Goal: Task Accomplishment & Management: Complete application form

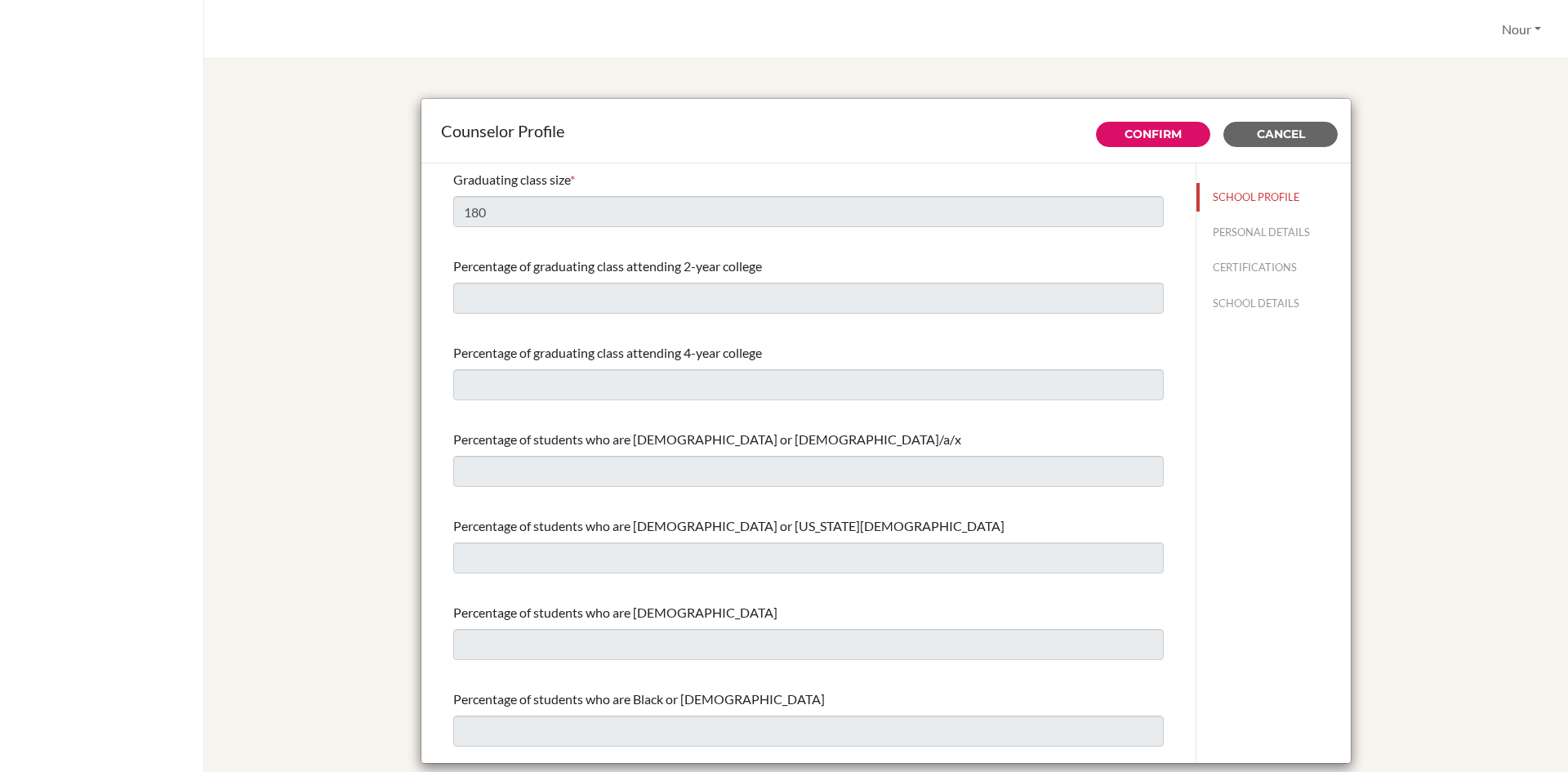
select select "0"
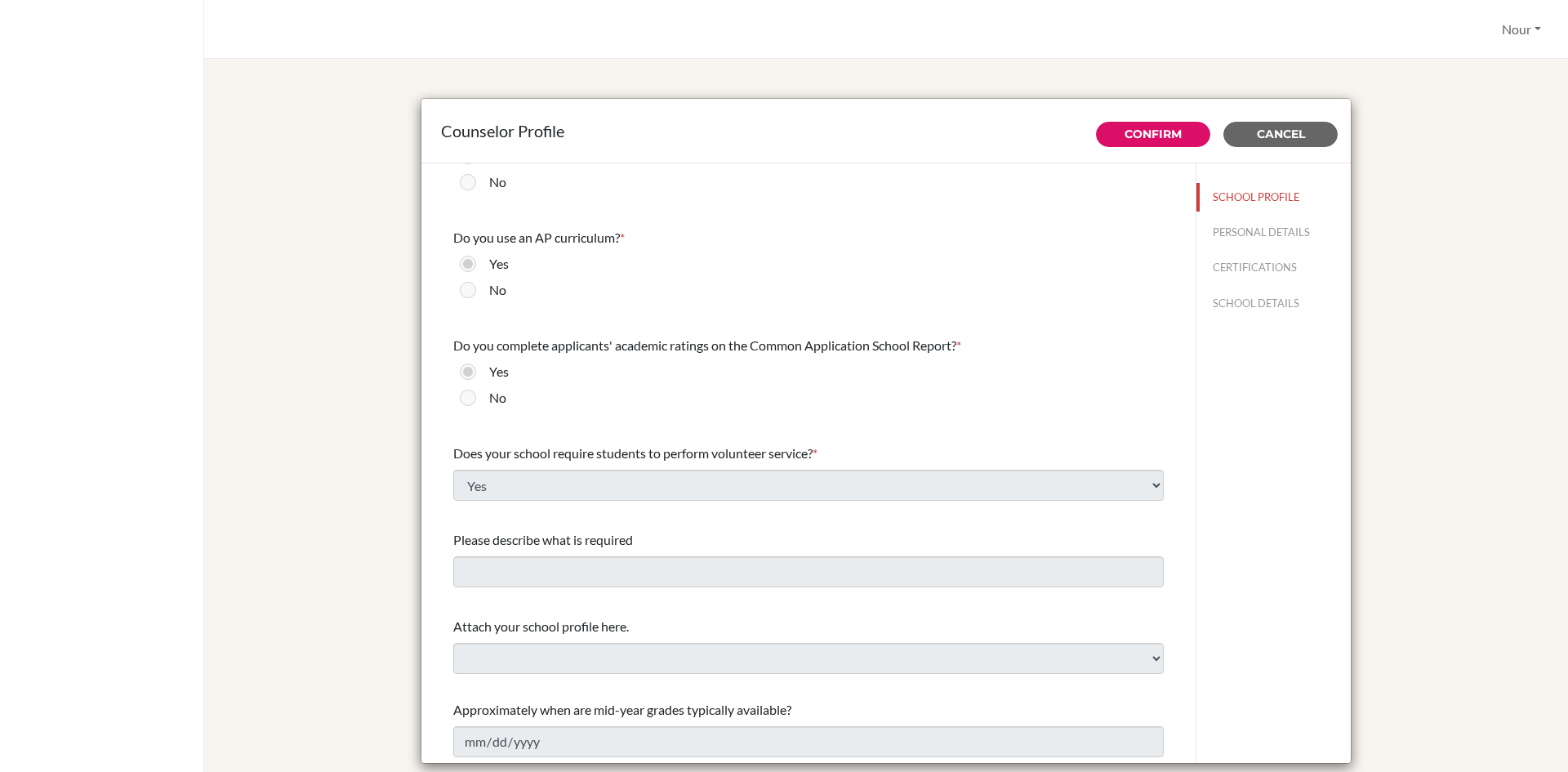
scroll to position [1703, 0]
click at [1187, 128] on button "Confirm" at bounding box center [1153, 134] width 115 height 26
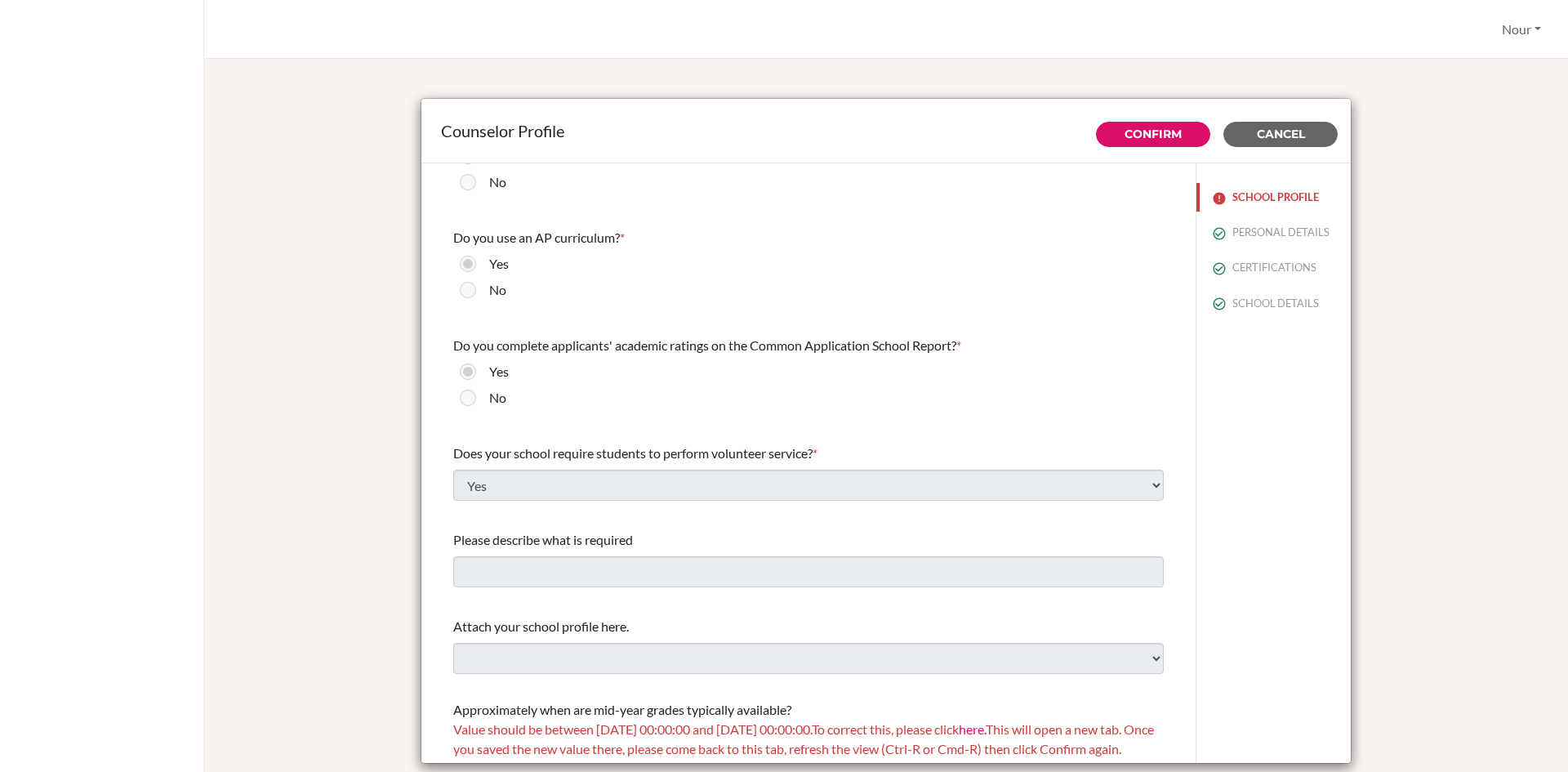
click at [1213, 203] on img at bounding box center [1220, 199] width 13 height 13
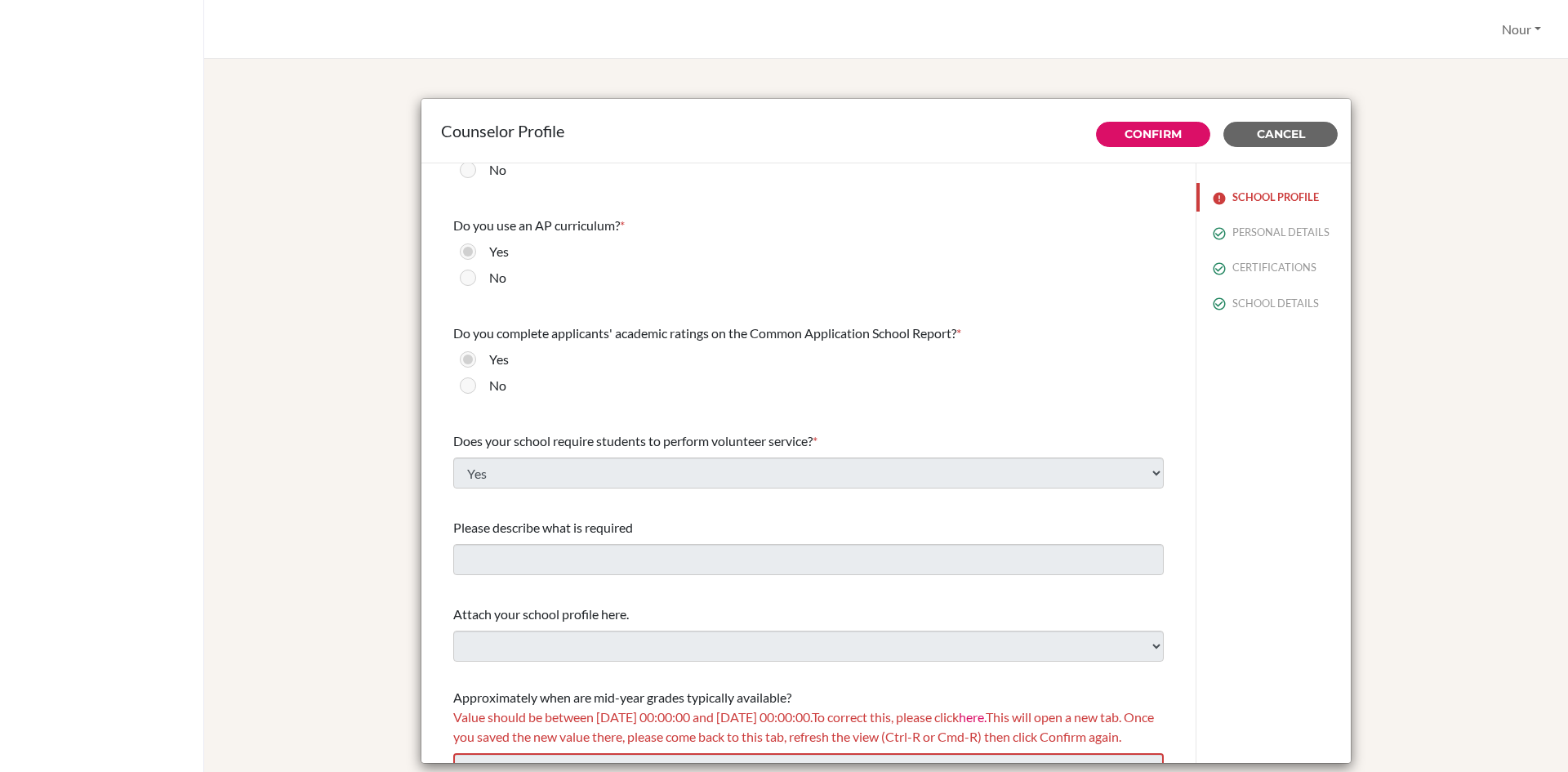
scroll to position [1763, 0]
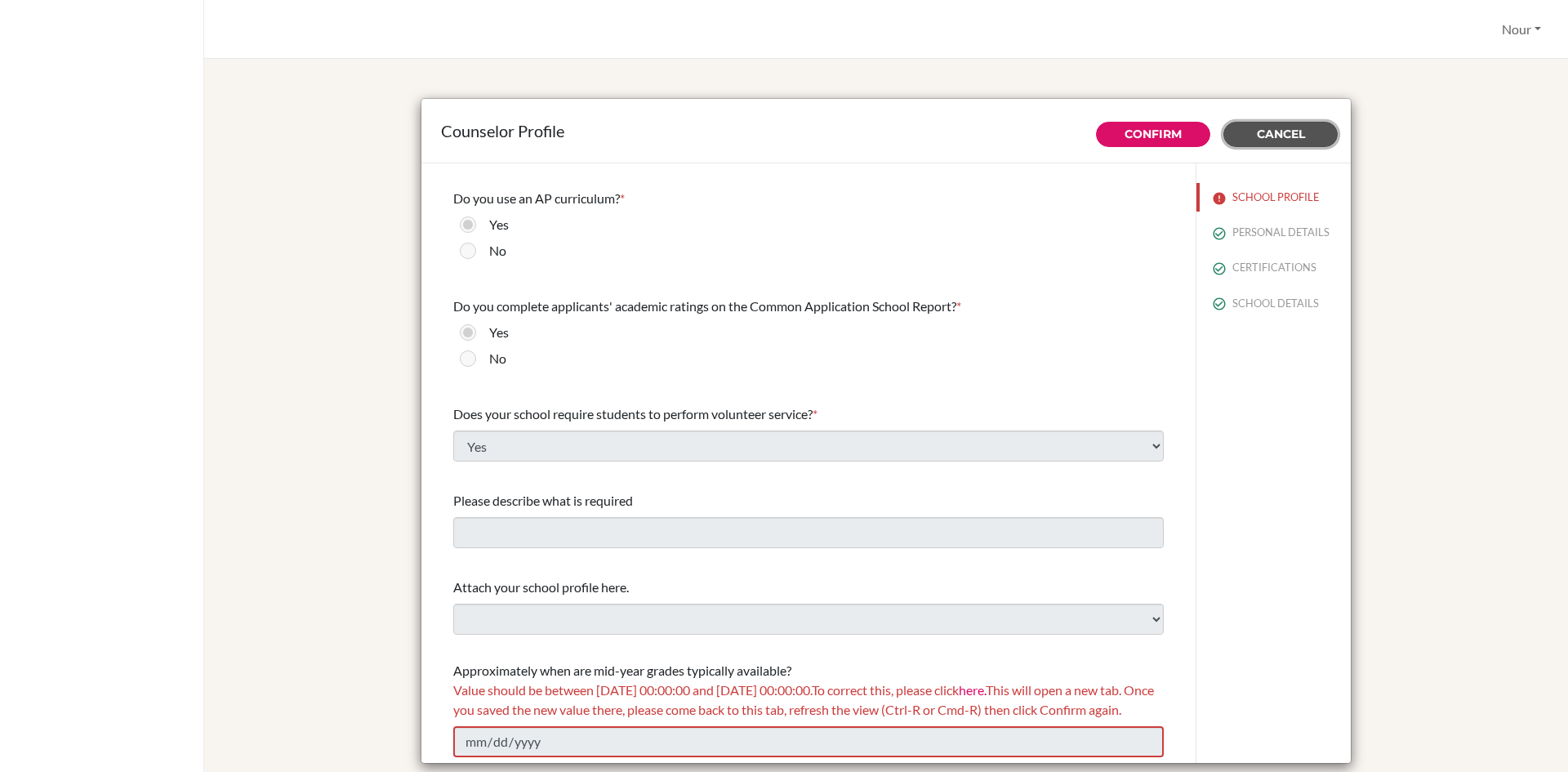
click at [1270, 135] on span "Cancel" at bounding box center [1281, 134] width 48 height 15
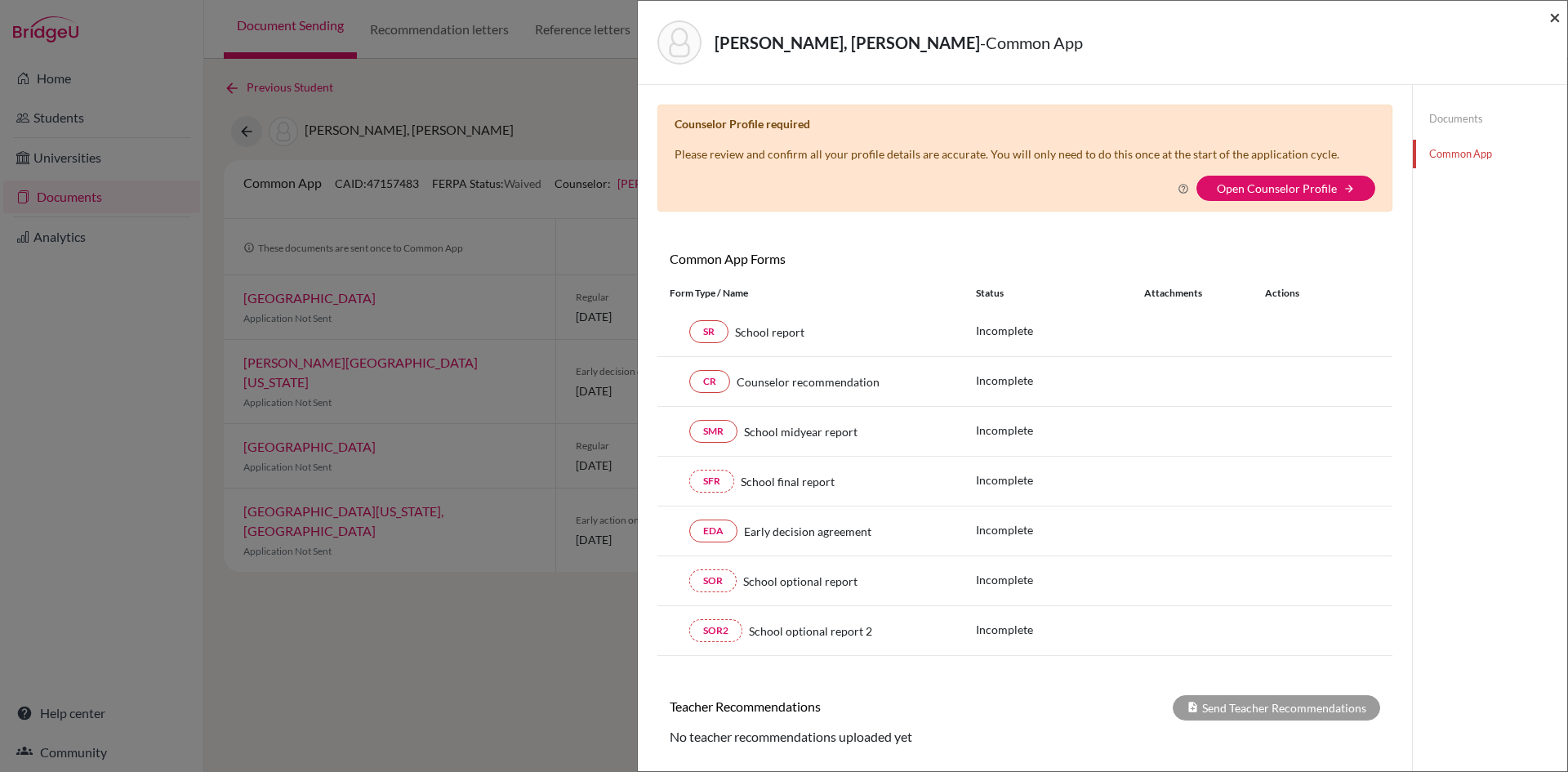
click at [1556, 16] on span "×" at bounding box center [1555, 17] width 12 height 24
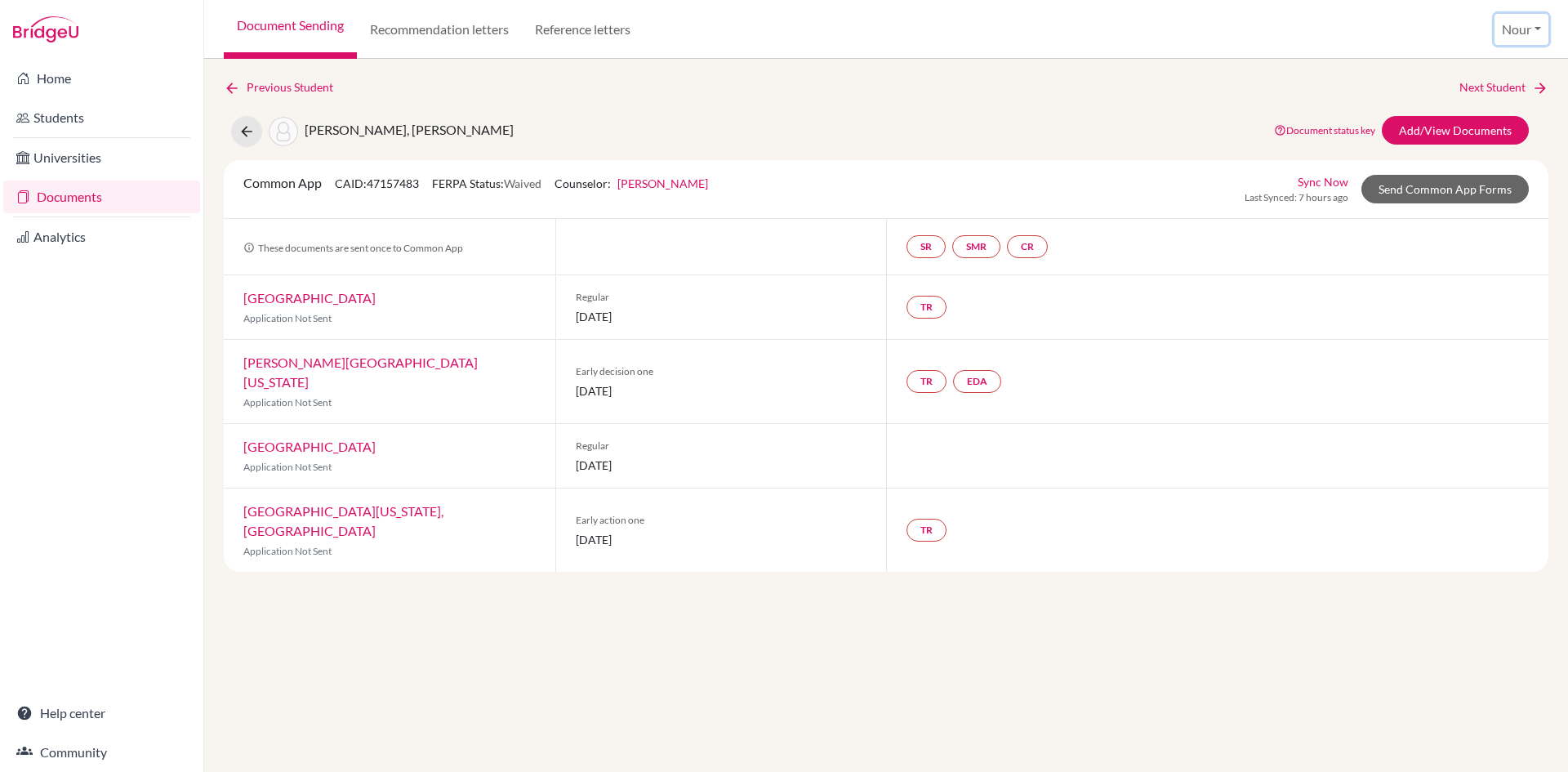
click at [1509, 36] on button "Nour" at bounding box center [1521, 30] width 54 height 31
click at [1473, 89] on link "School Settings" at bounding box center [1486, 93] width 129 height 26
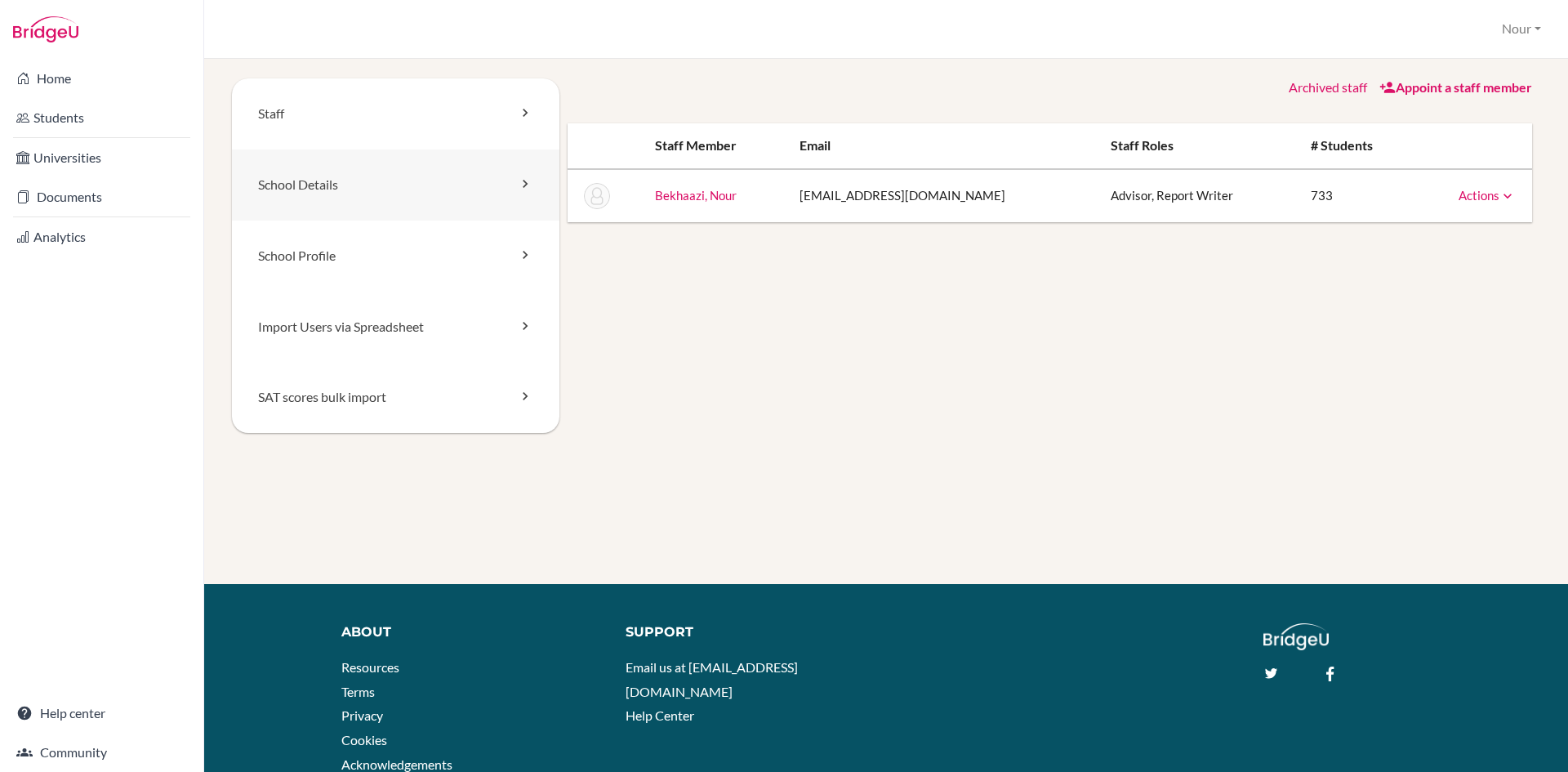
click at [353, 201] on link "School Details" at bounding box center [395, 185] width 328 height 71
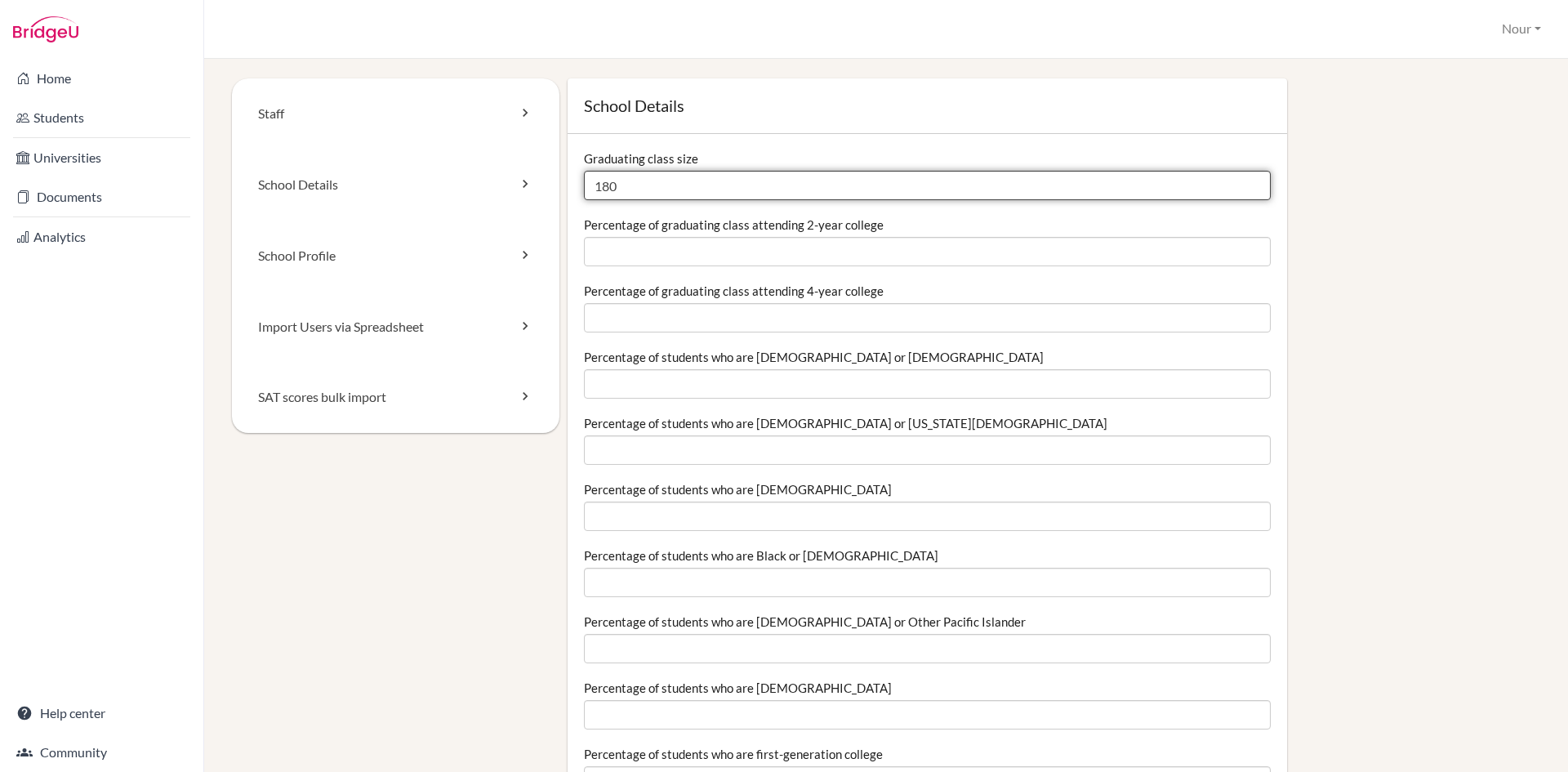
click at [644, 189] on input "180" at bounding box center [928, 186] width 687 height 30
type input "1"
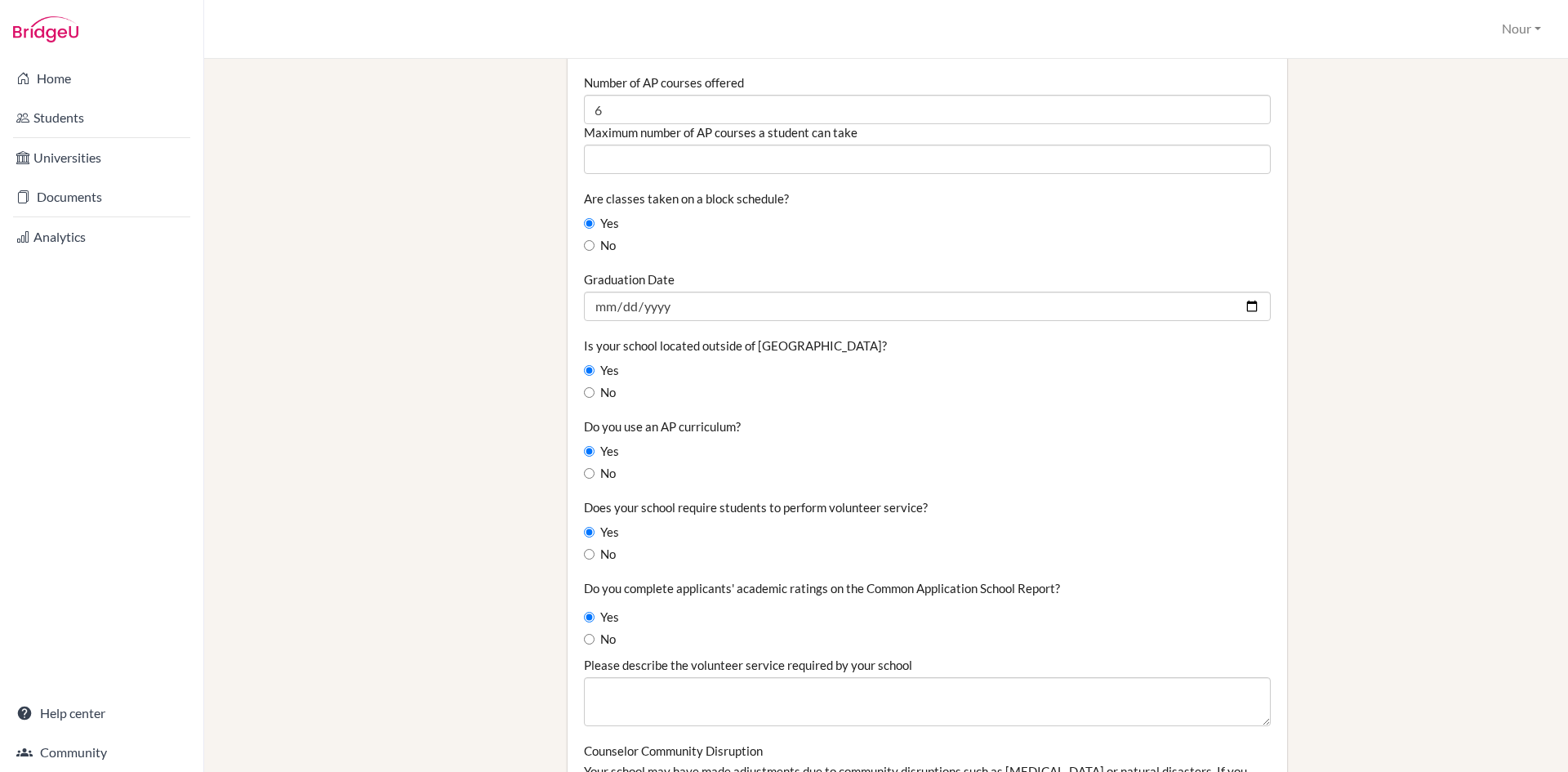
scroll to position [1062, 0]
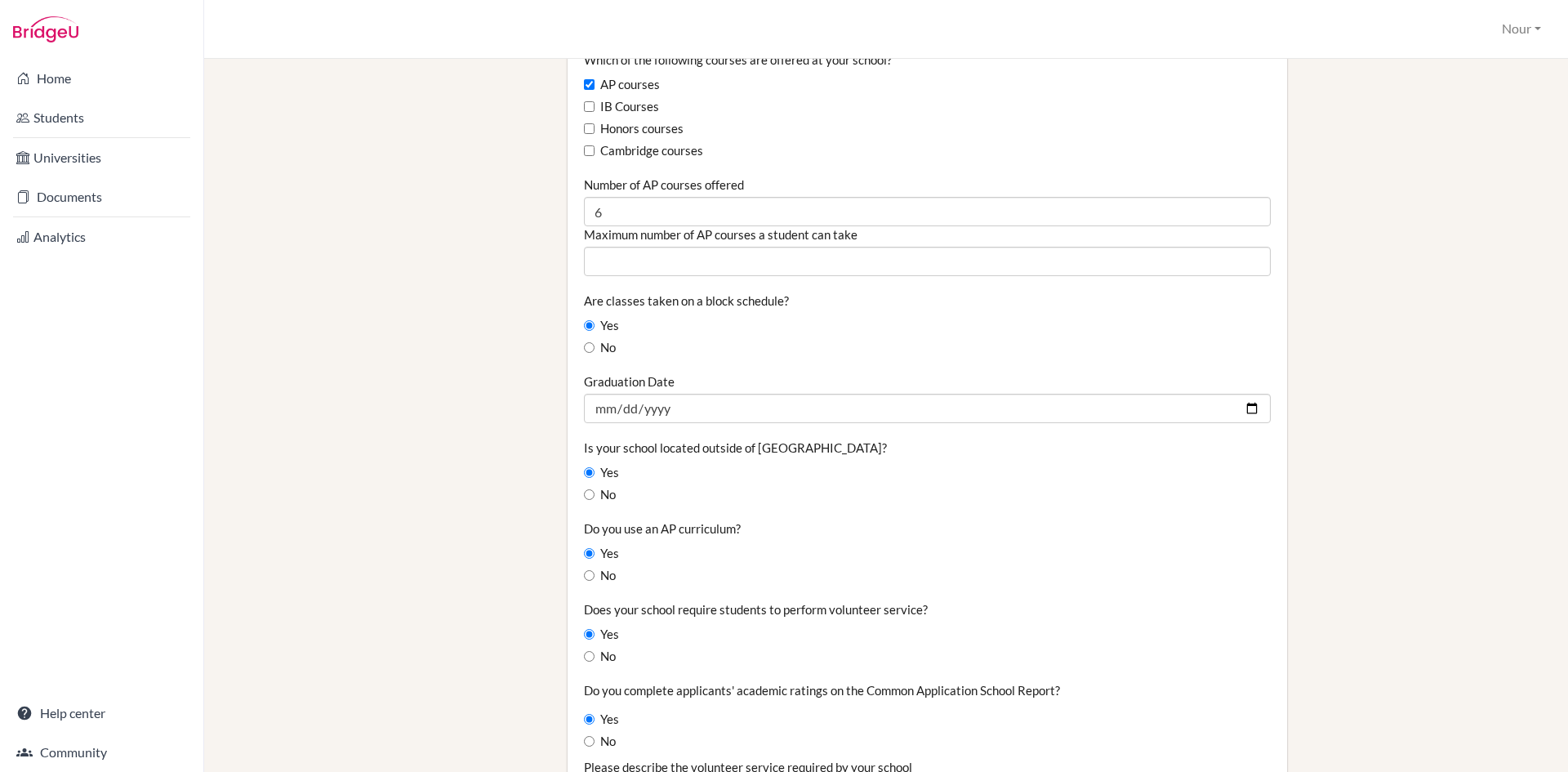
type input "210"
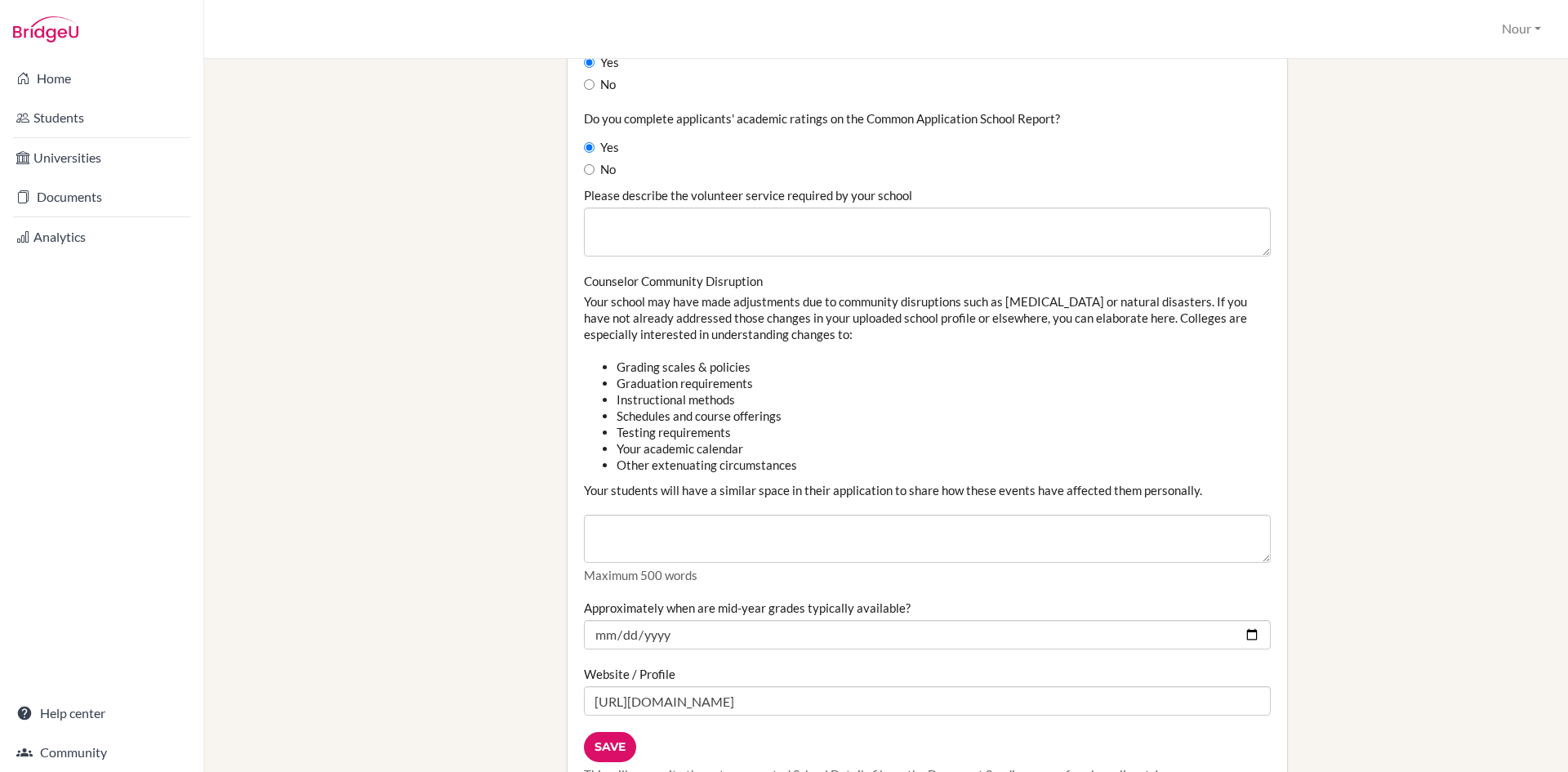
scroll to position [1797, 0]
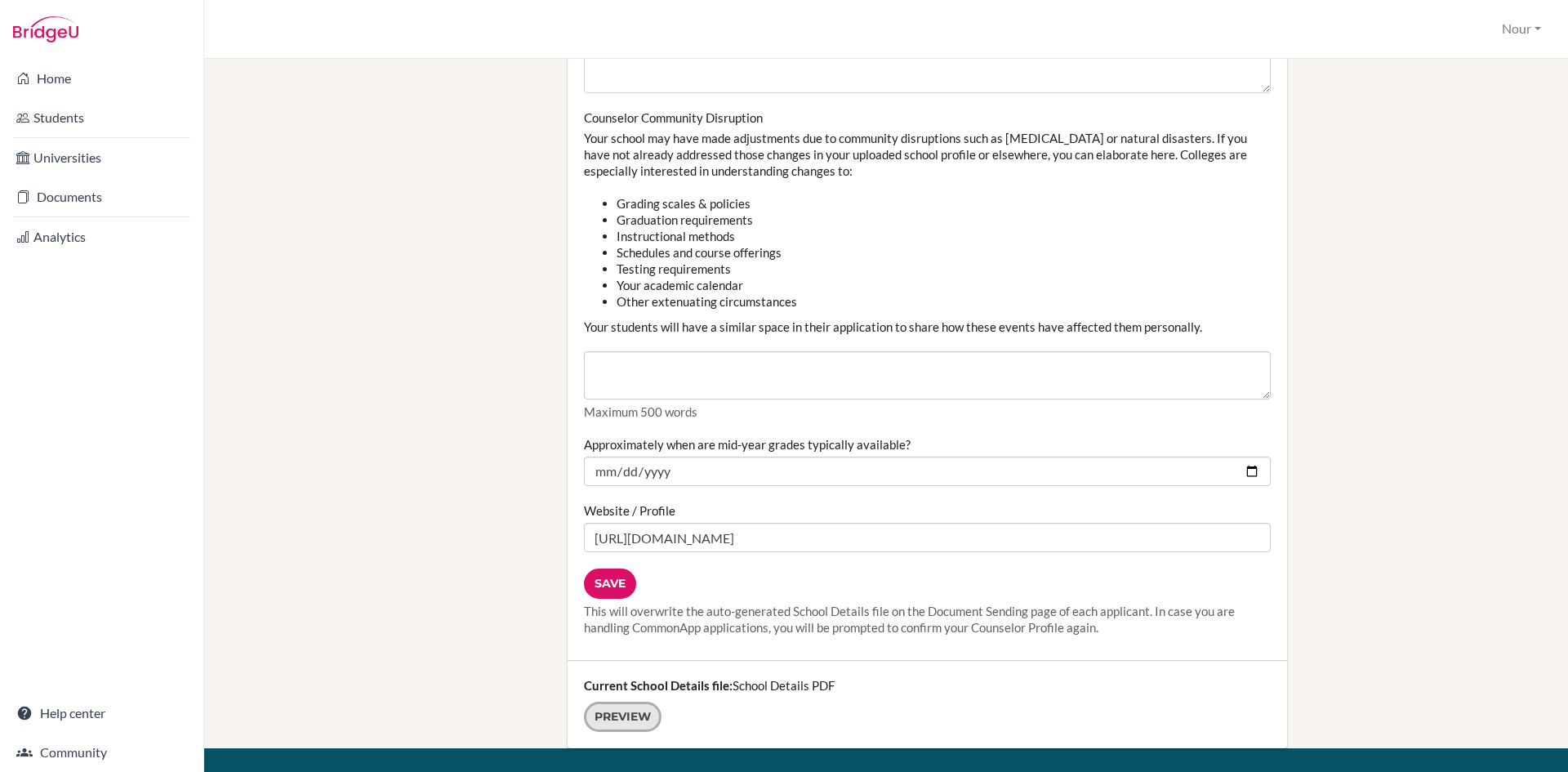
click at [634, 719] on link "Preview" at bounding box center [623, 717] width 78 height 31
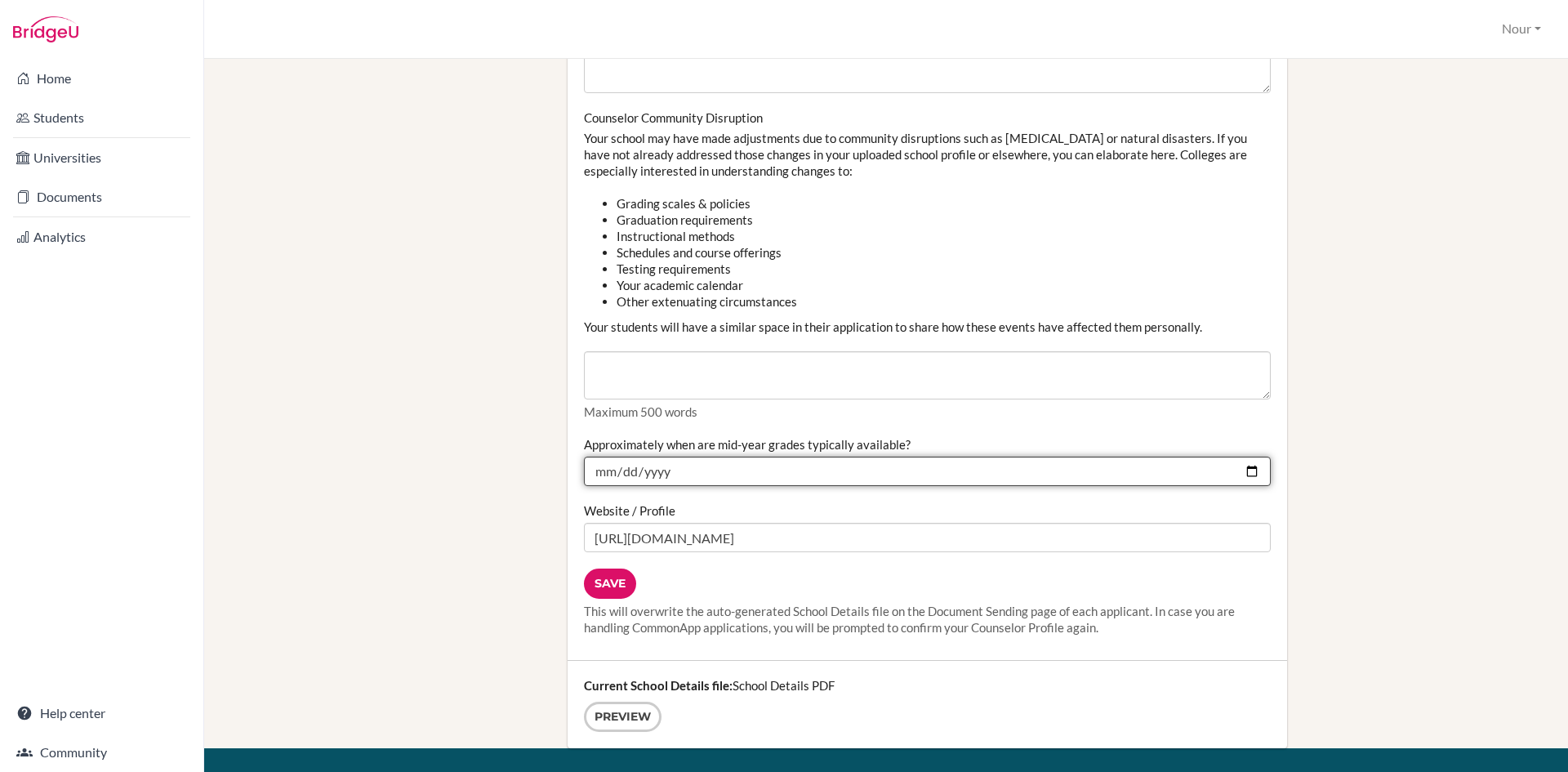
click at [1239, 472] on input "[DATE]" at bounding box center [928, 471] width 687 height 30
type input "[DATE]"
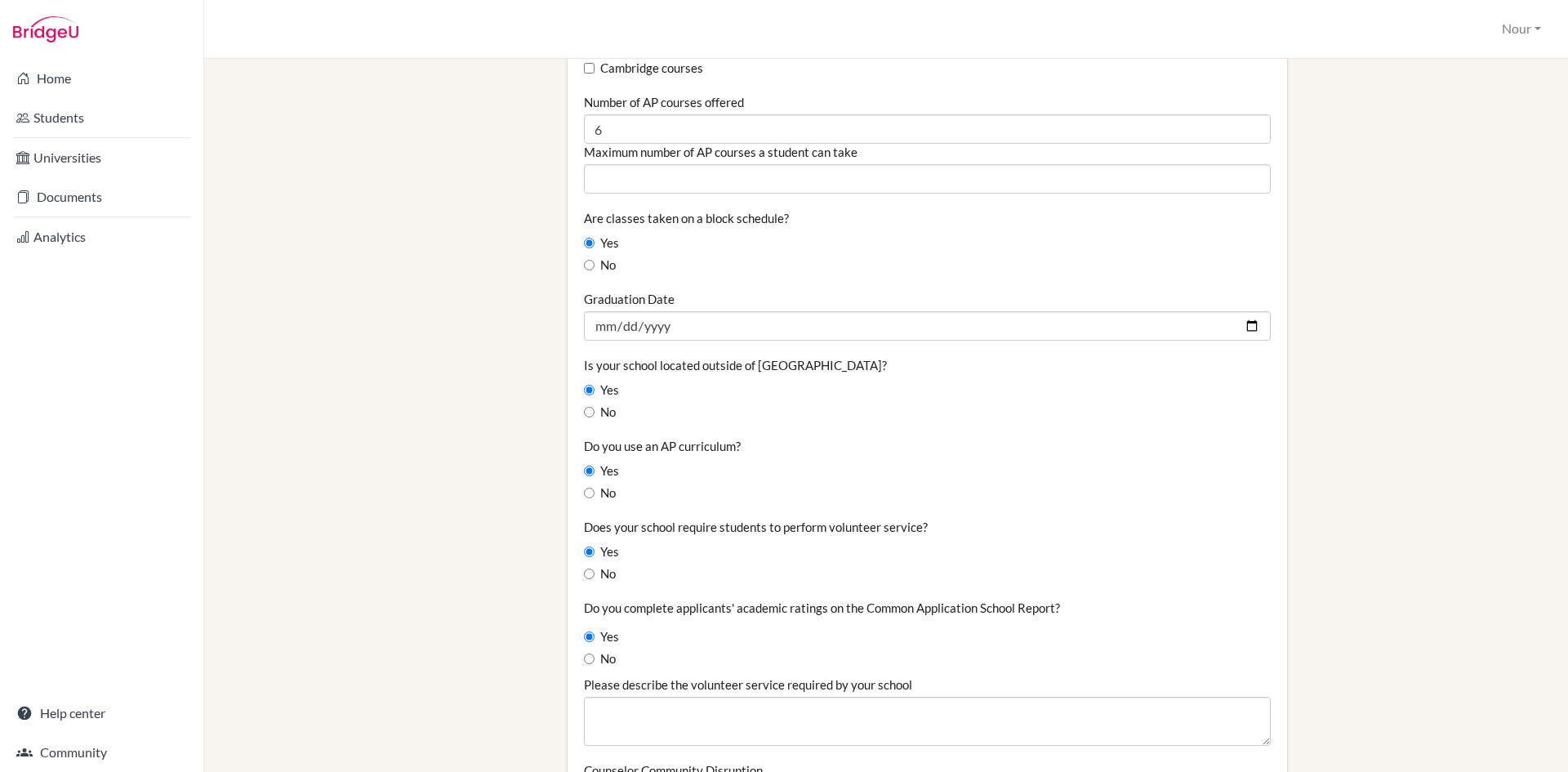
scroll to position [1144, 0]
click at [681, 328] on input "2024-06-27" at bounding box center [928, 327] width 687 height 30
click at [1244, 326] on input "2024-06-27" at bounding box center [928, 327] width 687 height 30
type input "2026-06-20"
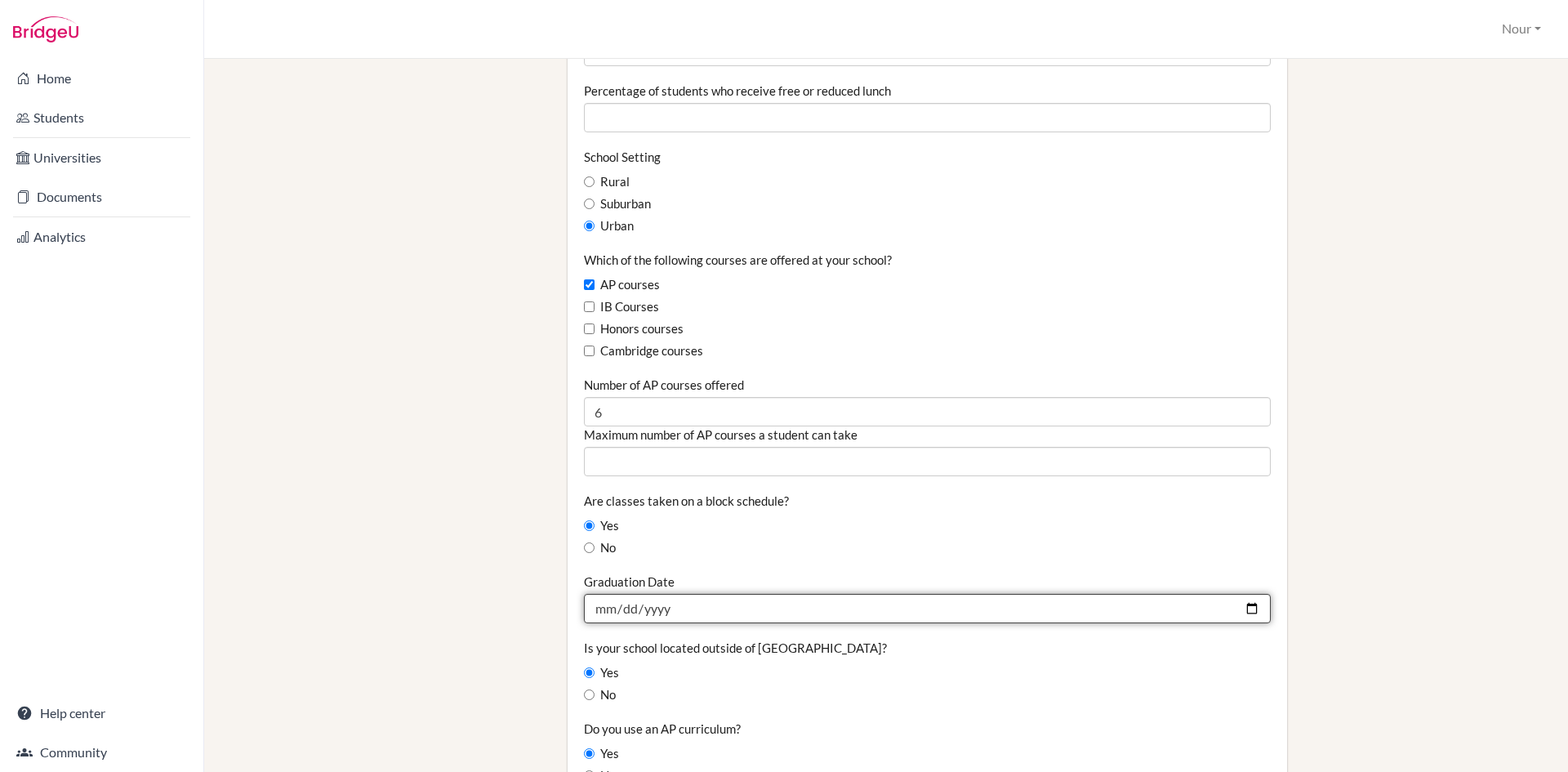
scroll to position [817, 0]
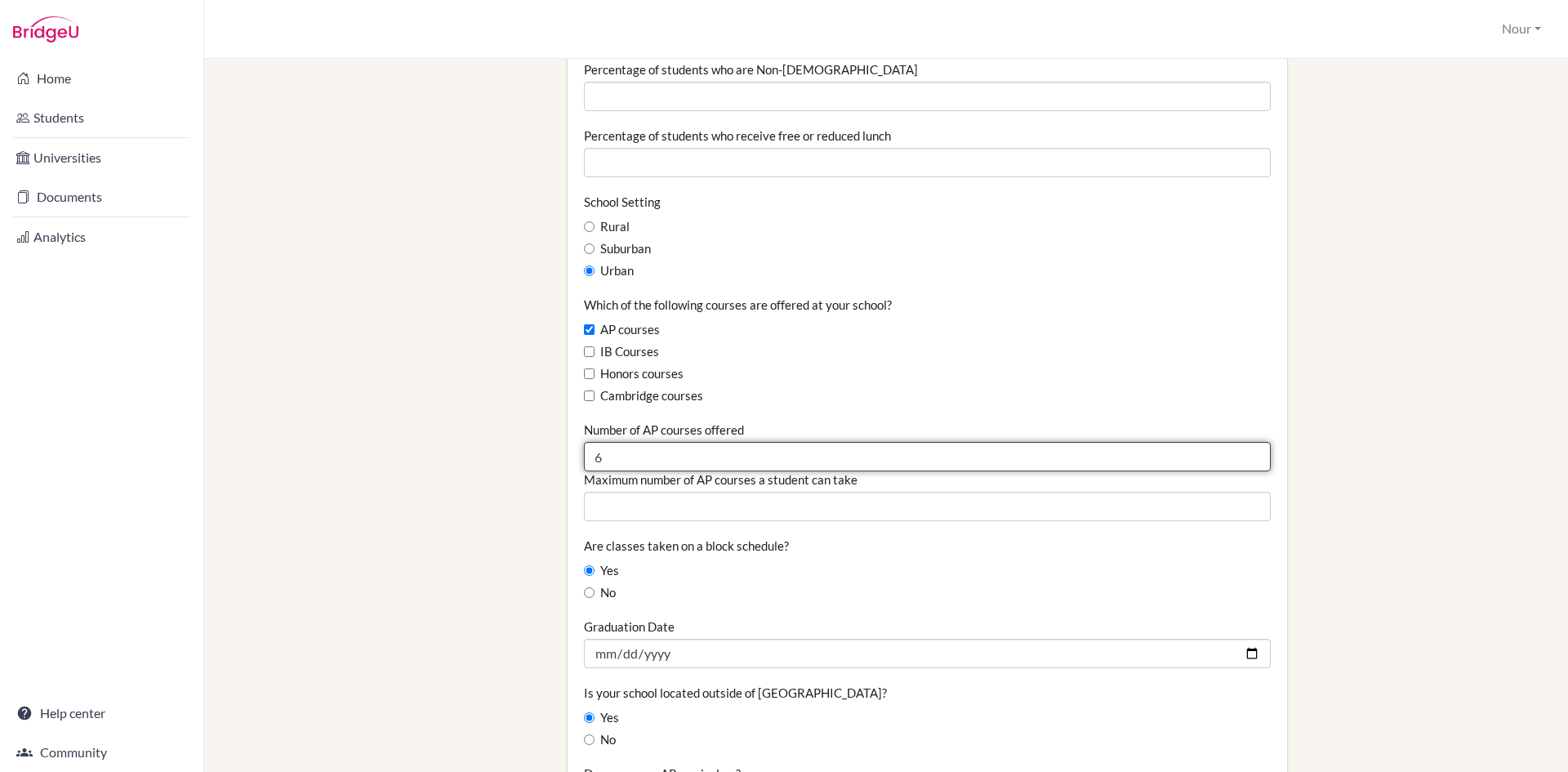
click at [645, 455] on input "6" at bounding box center [928, 457] width 687 height 30
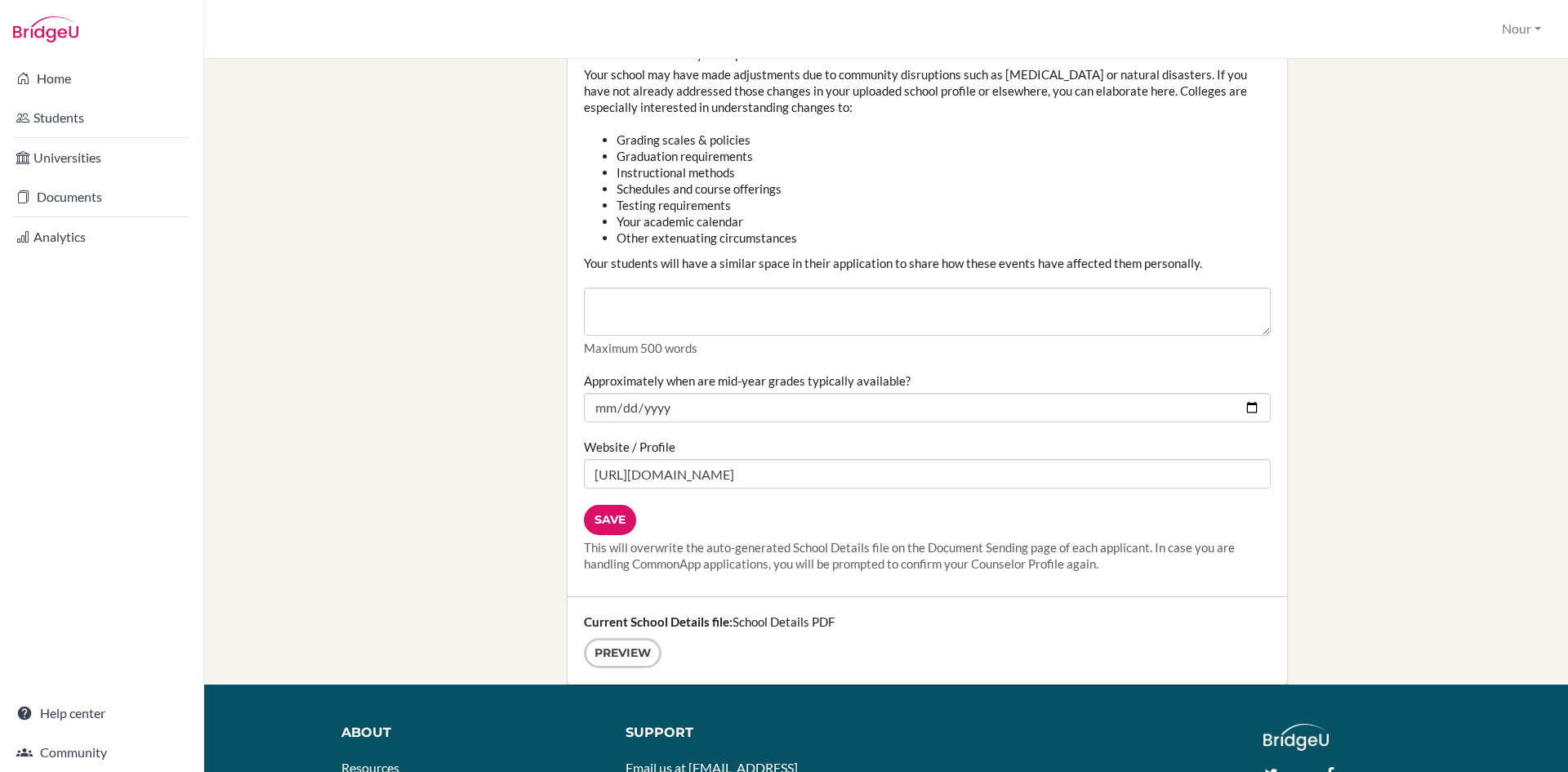
scroll to position [1961, 0]
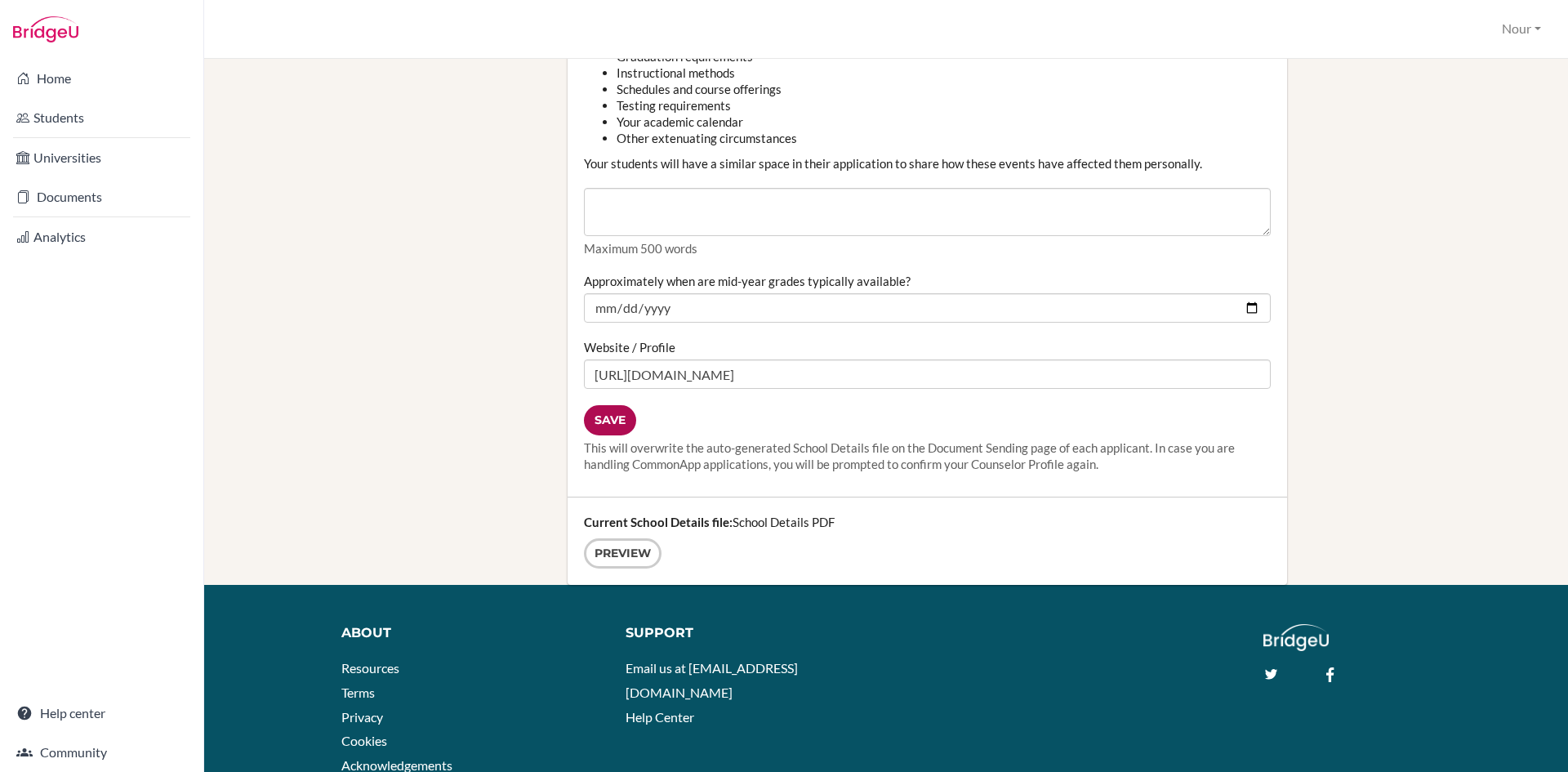
type input "8"
click at [608, 422] on input "Save" at bounding box center [610, 420] width 52 height 31
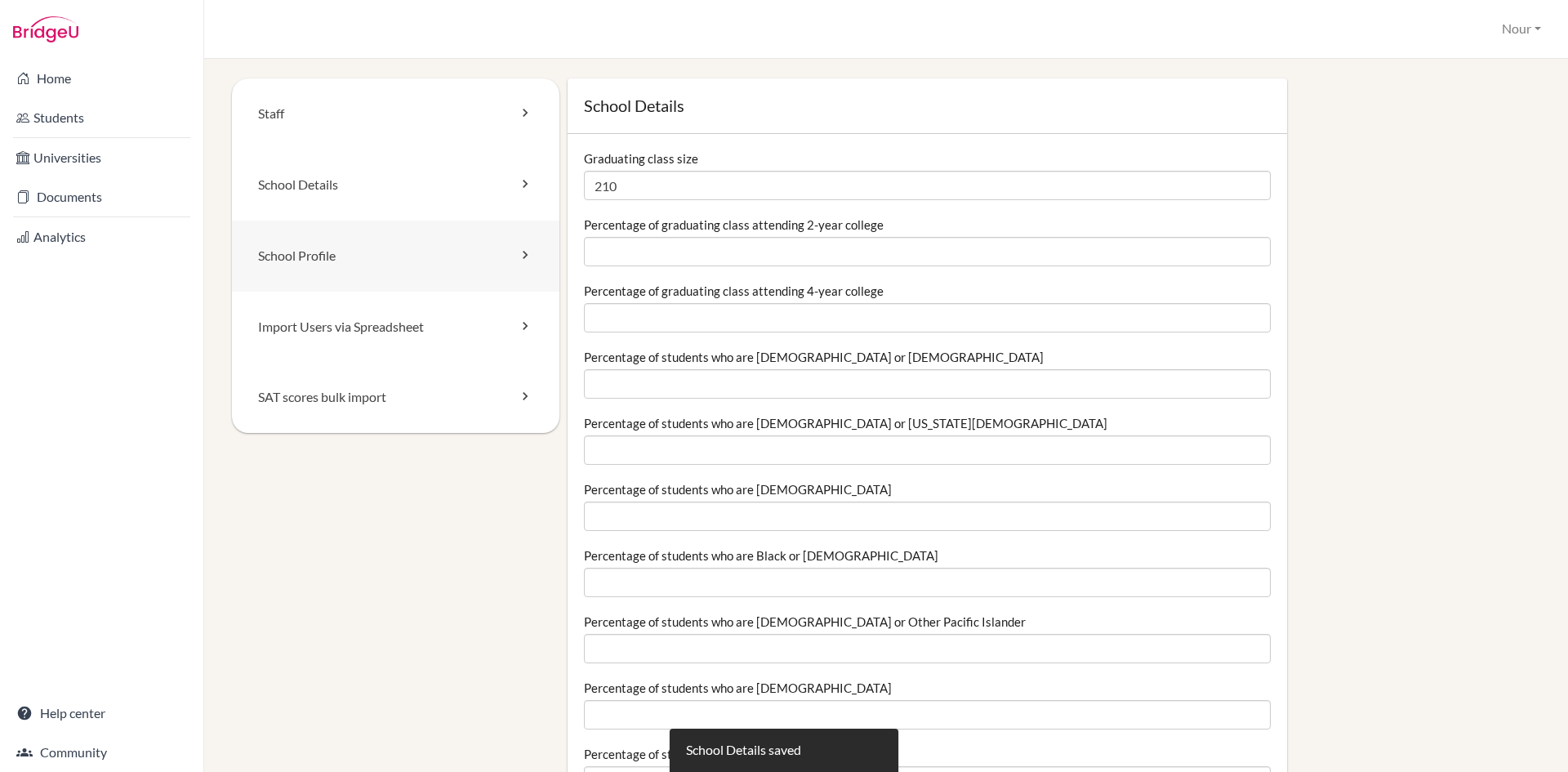
click at [366, 249] on link "School Profile" at bounding box center [395, 256] width 328 height 71
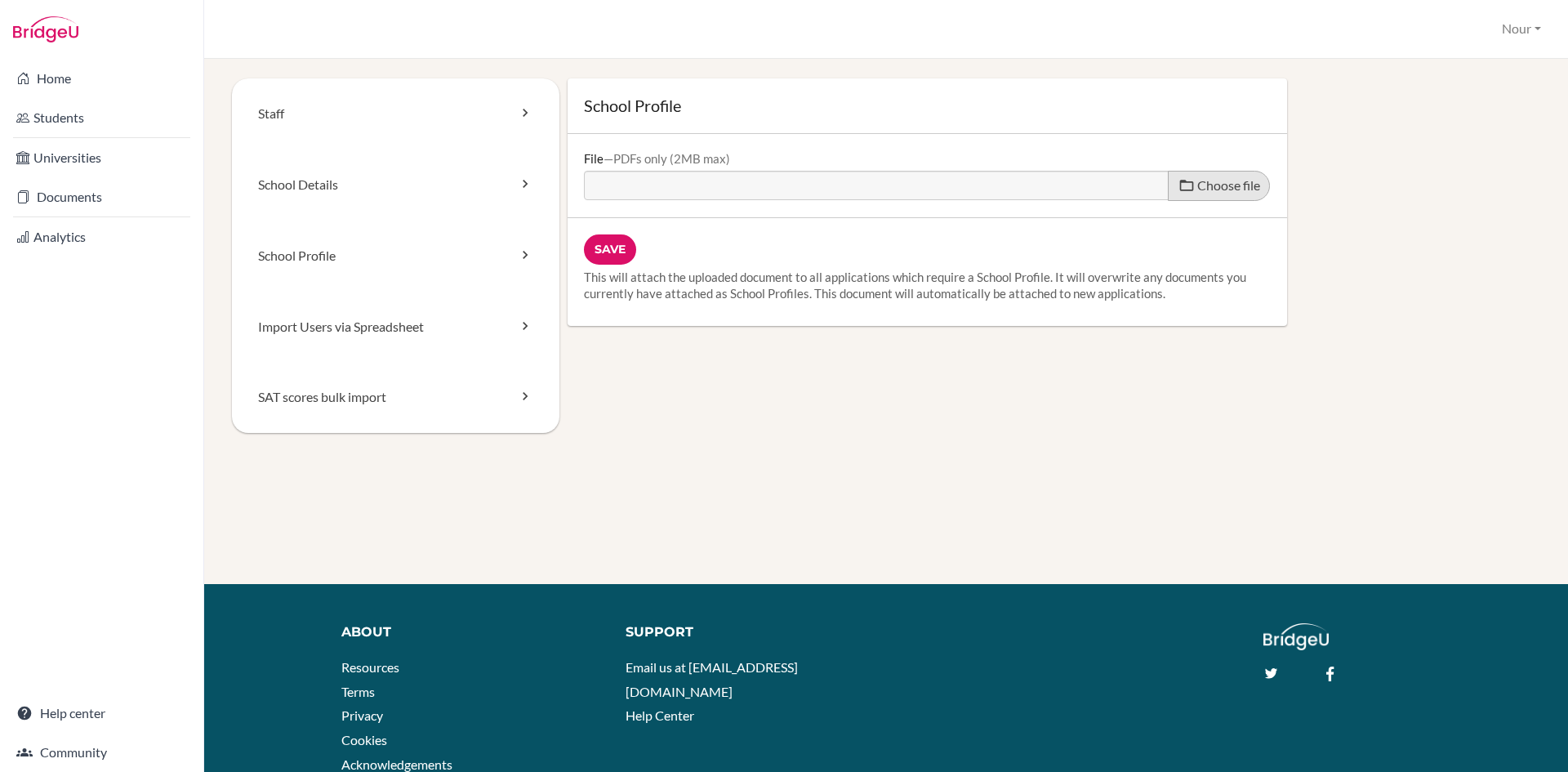
click at [1186, 177] on label "Choose file" at bounding box center [1219, 186] width 102 height 31
click at [834, 177] on input "Choose file" at bounding box center [709, 180] width 250 height 19
type input "C:\fakepath\AMG_High School Profile.pdf"
type input "AMG_High School Profile.pdf"
click at [598, 250] on input "Save" at bounding box center [610, 249] width 52 height 31
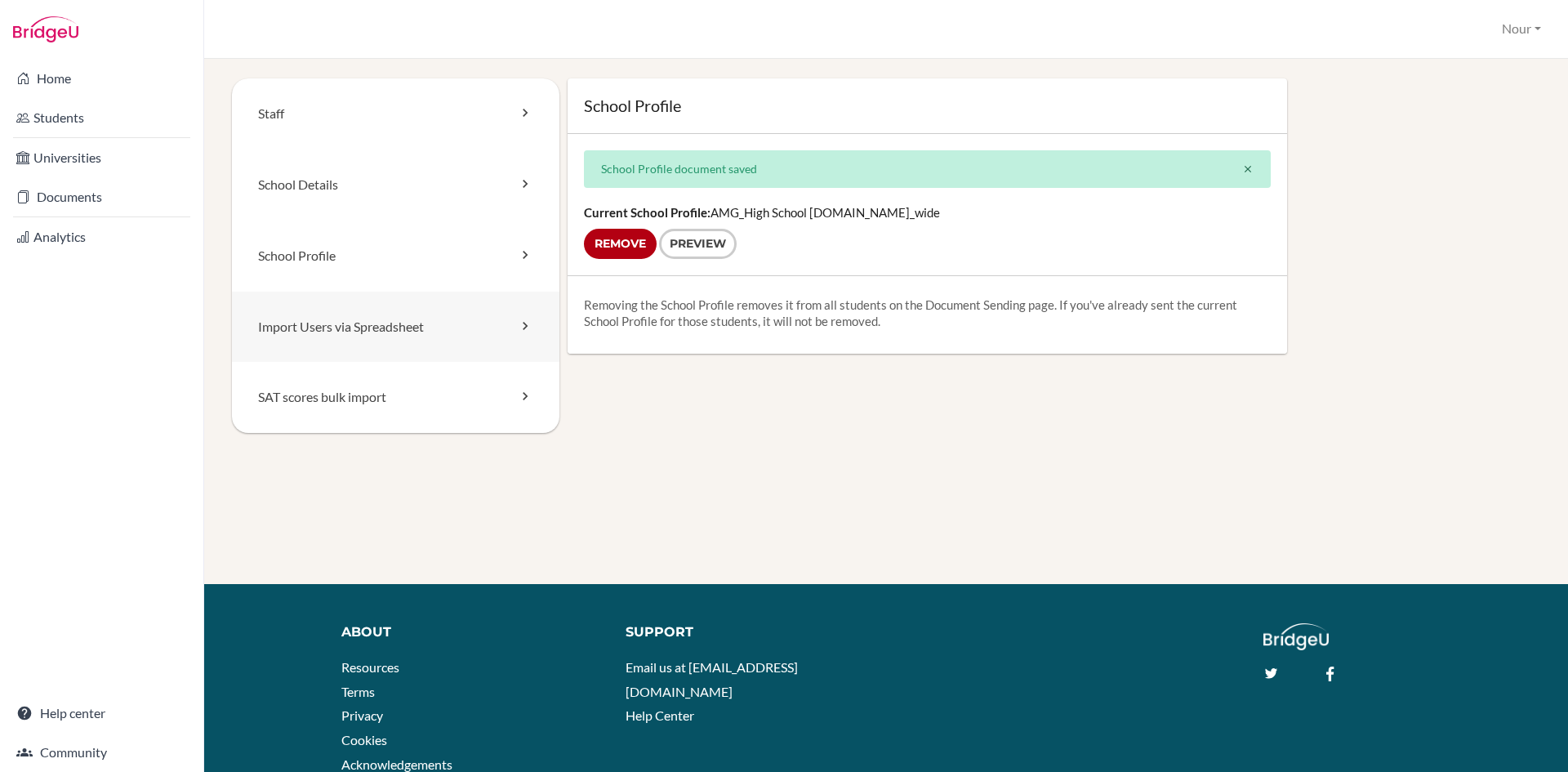
click at [437, 339] on link "Import Users via Spreadsheet" at bounding box center [395, 327] width 328 height 71
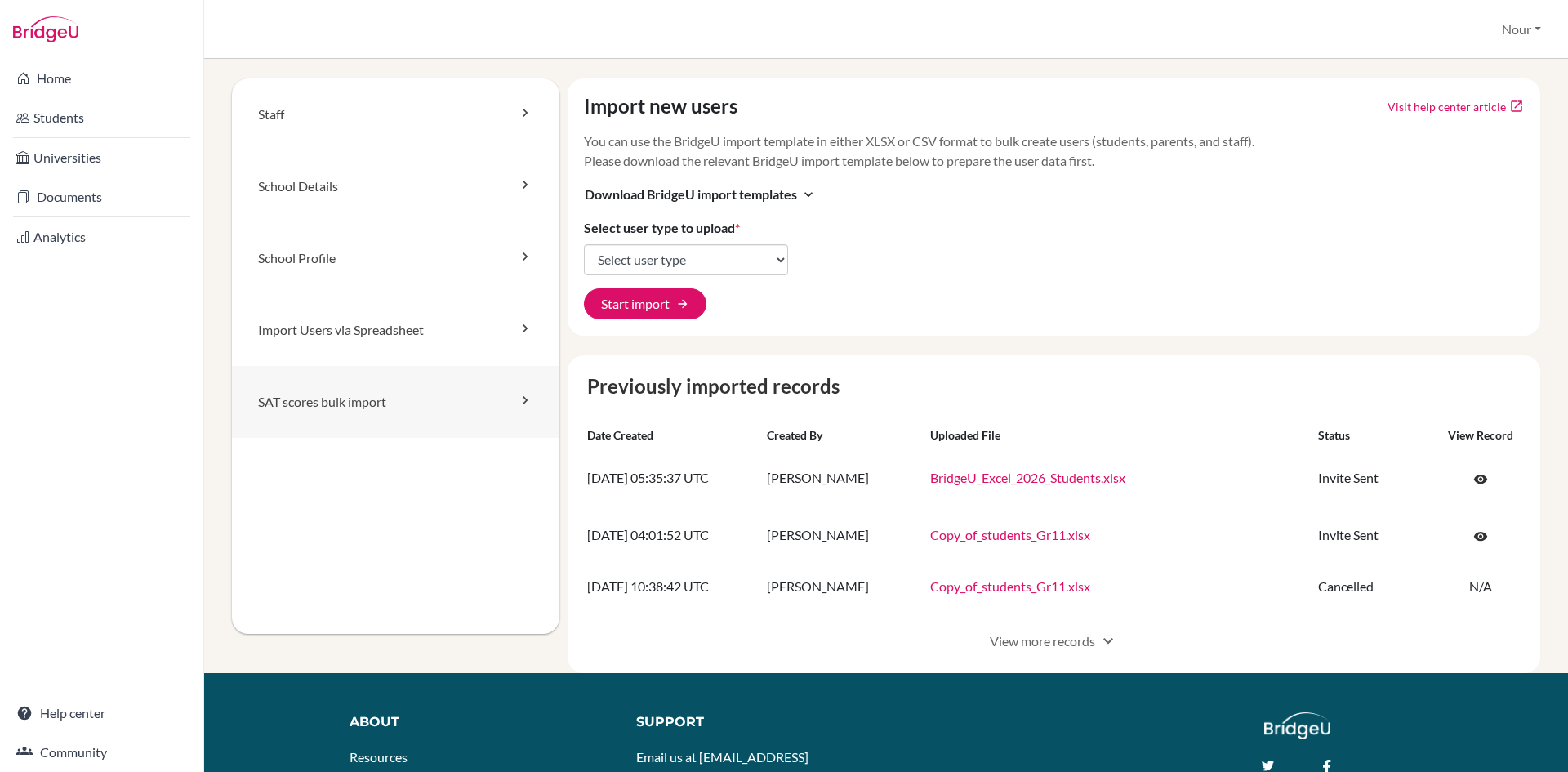
click at [394, 395] on link "SAT scores bulk import" at bounding box center [395, 401] width 328 height 72
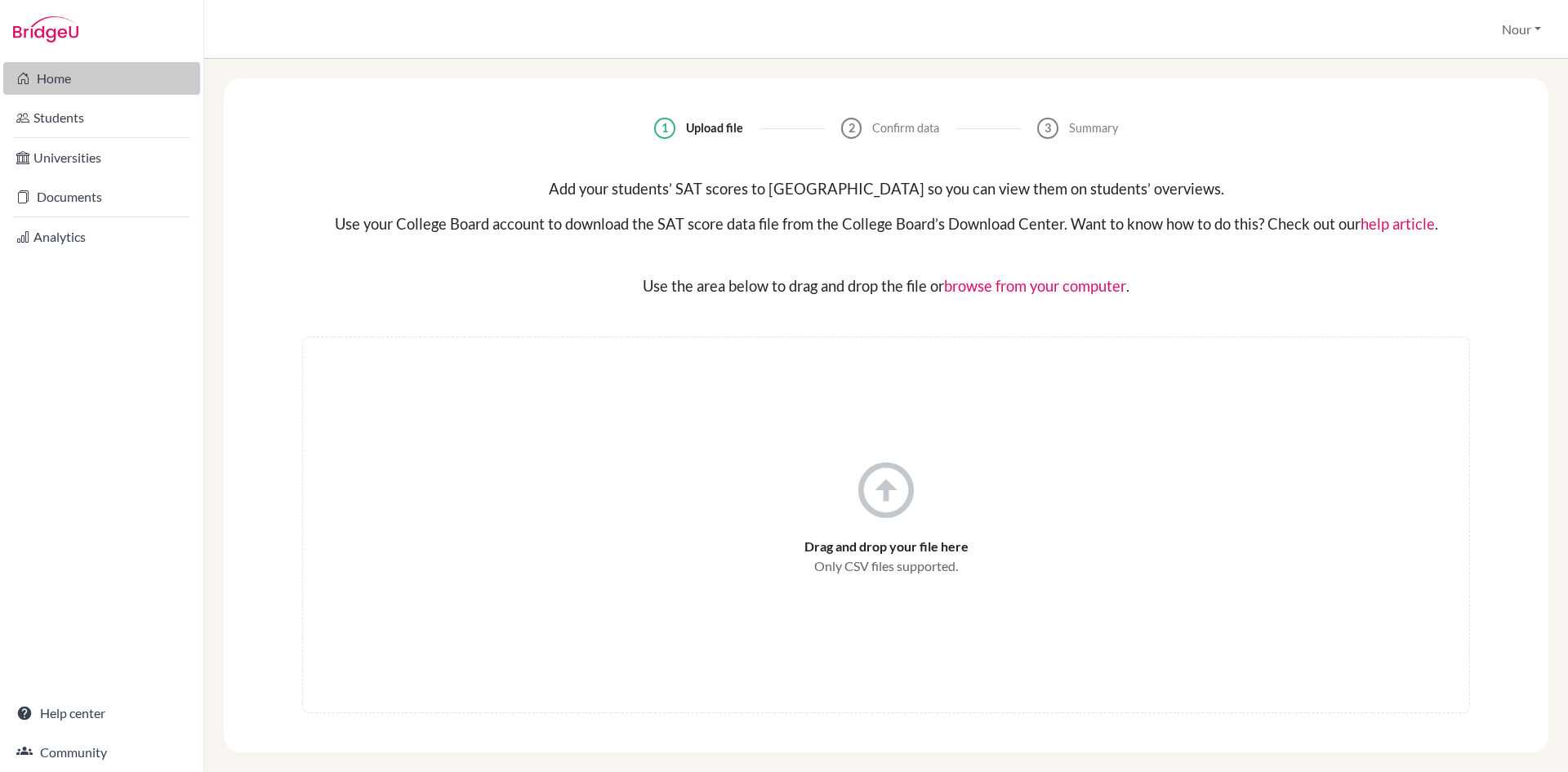
click at [77, 81] on link "Home" at bounding box center [102, 78] width 196 height 33
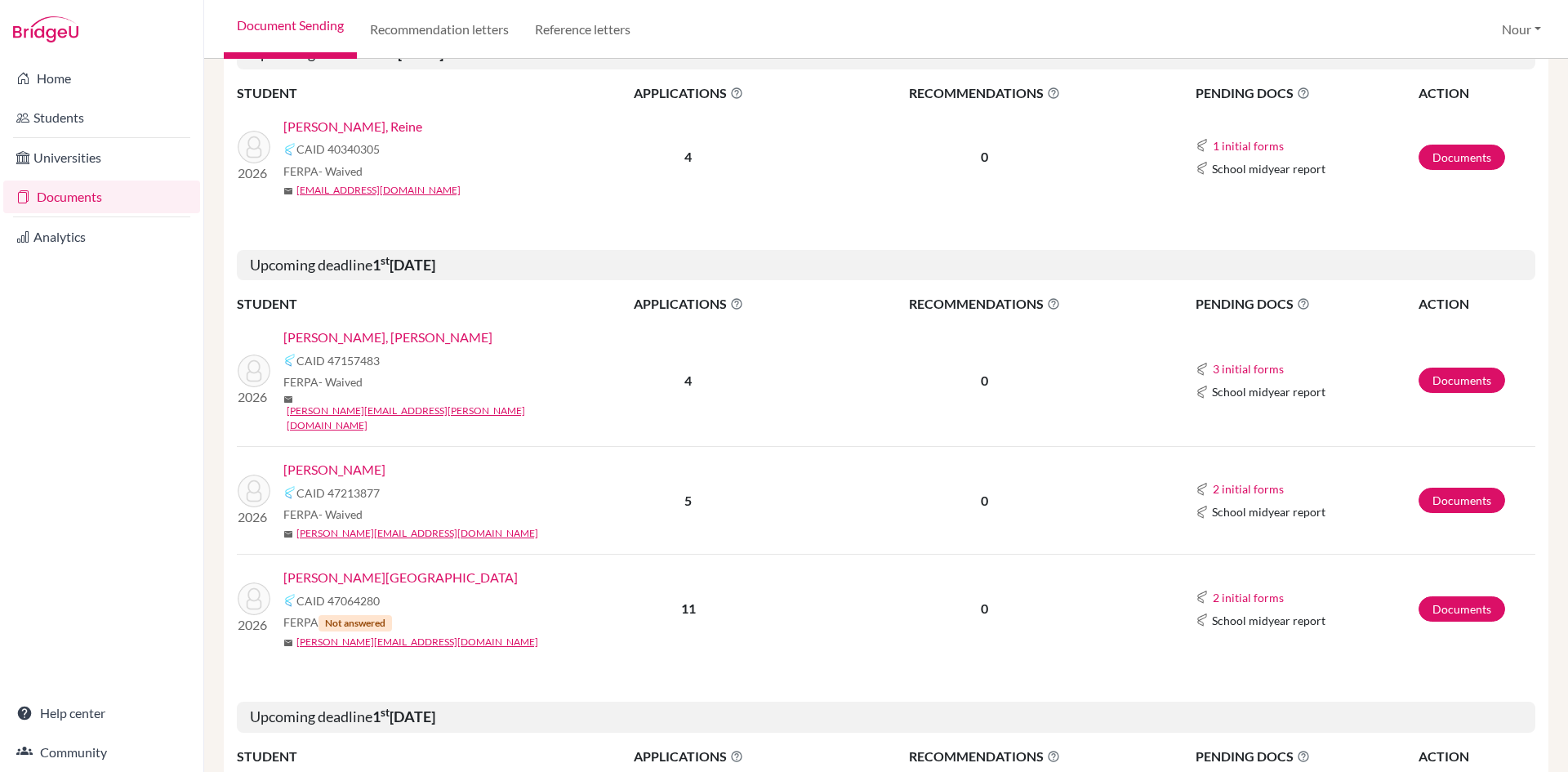
scroll to position [163, 0]
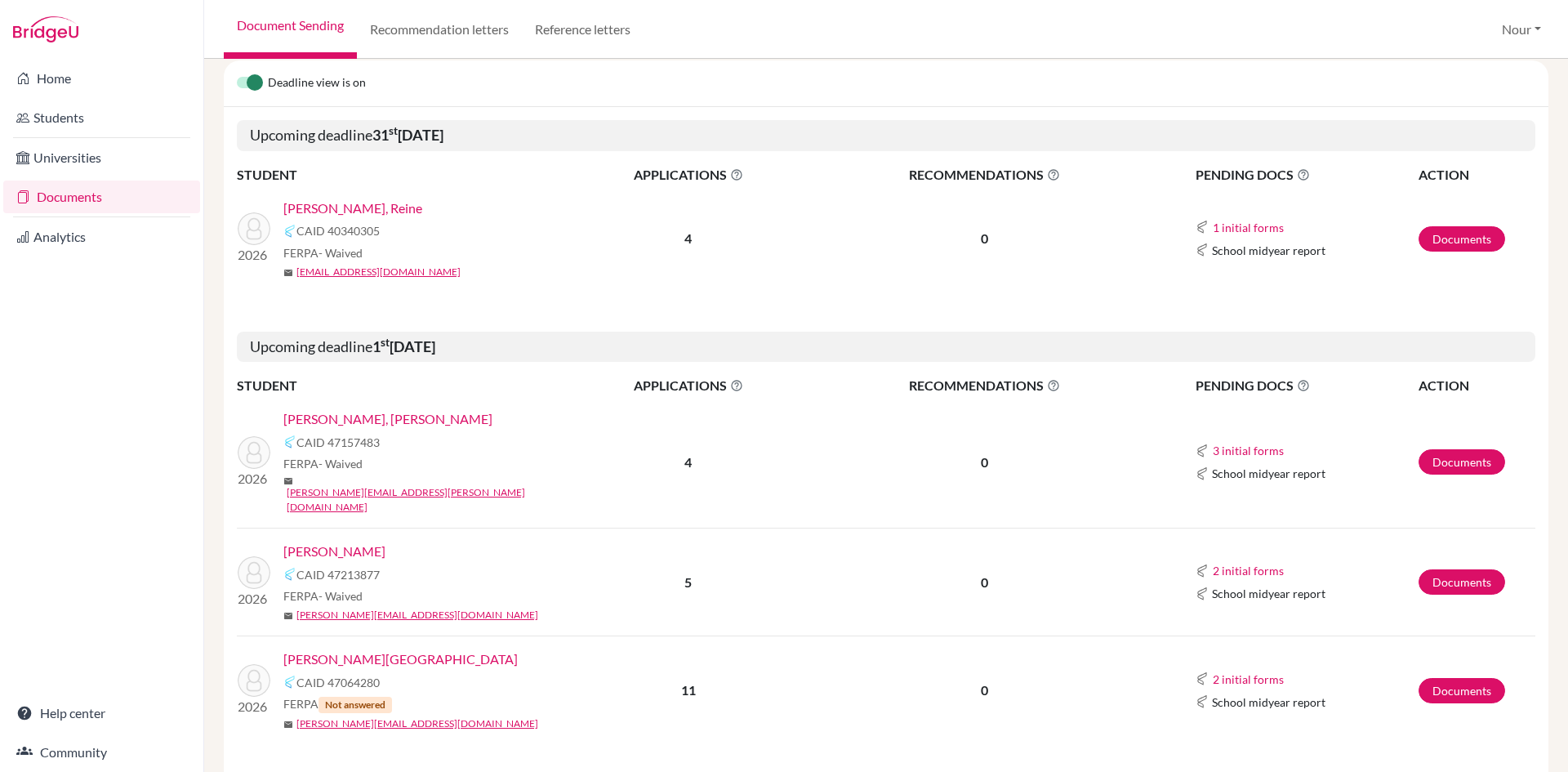
click at [328, 405] on td "2026 Ahmed, Rahman CAID 47157483 FERPA - Waived mail rahman.ahmed@amg.sch.ae" at bounding box center [400, 462] width 327 height 132
click at [331, 426] on link "[PERSON_NAME], [PERSON_NAME]" at bounding box center [387, 419] width 209 height 20
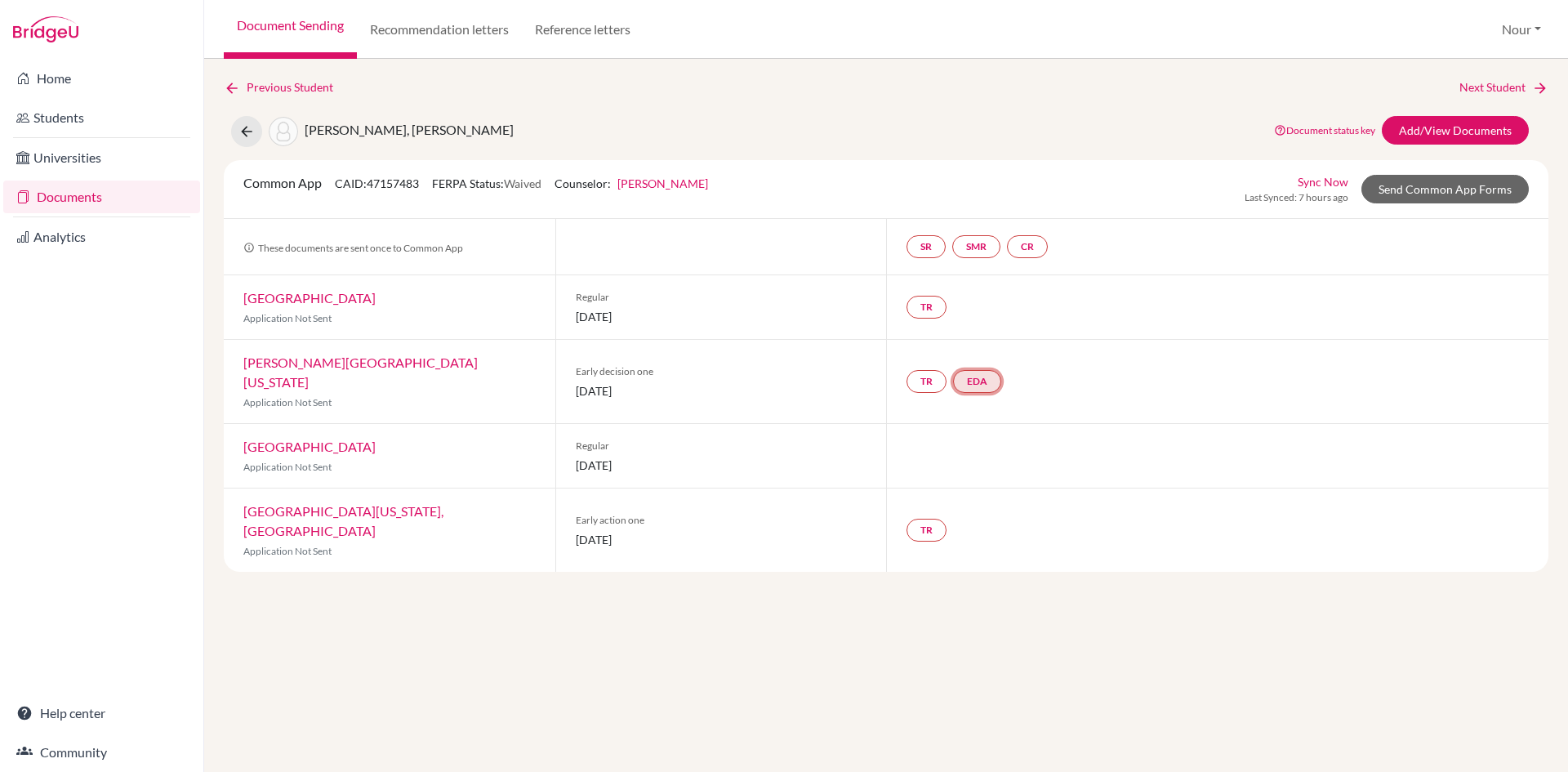
click at [980, 370] on link "EDA" at bounding box center [977, 381] width 48 height 23
click at [980, 344] on small "Incomplete" at bounding box center [978, 339] width 140 height 15
click at [980, 329] on link "Early decision agreement" at bounding box center [978, 322] width 127 height 14
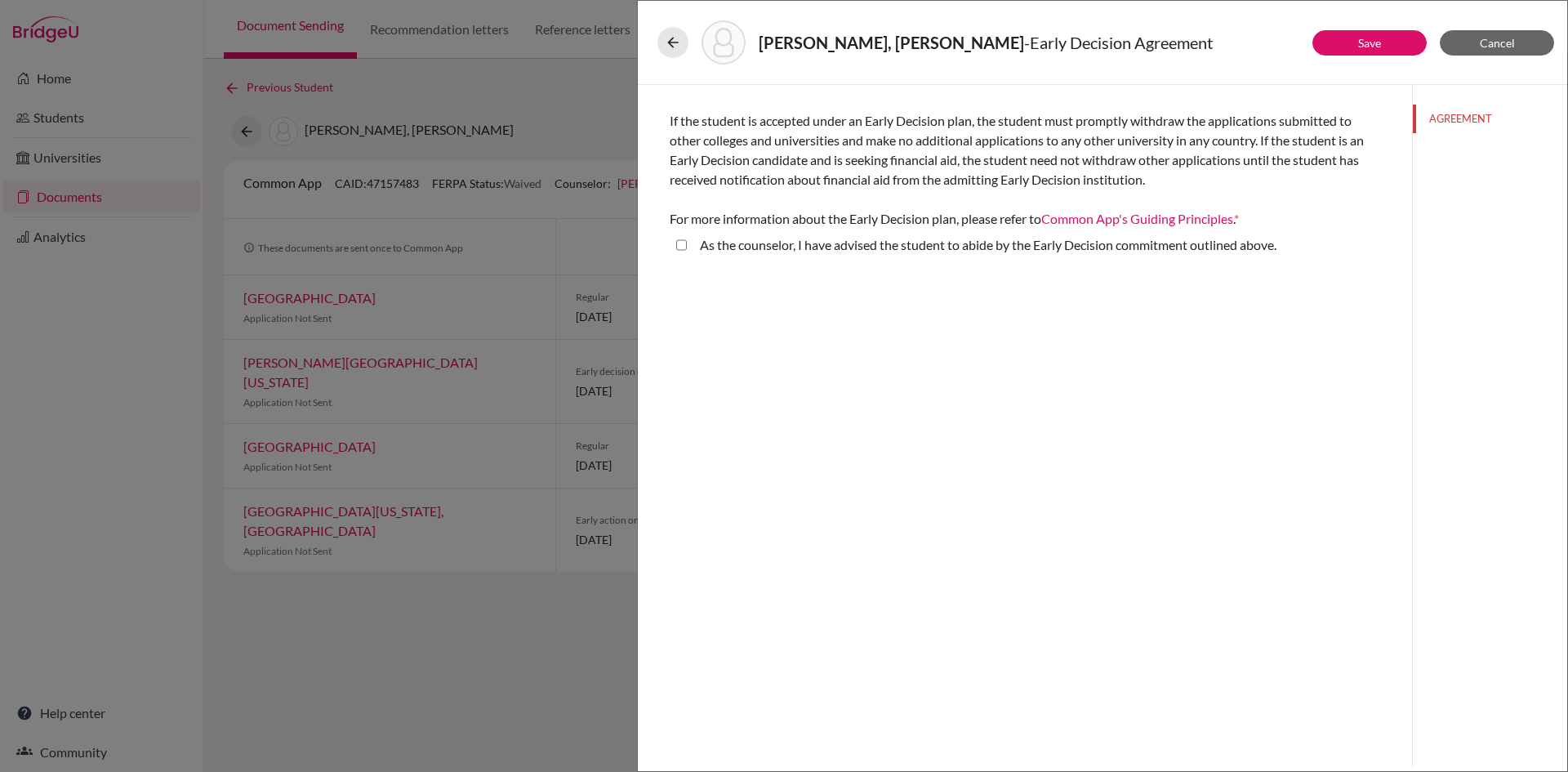
click at [694, 242] on div "As the counselor, I have advised the student to abide by the Early Decision com…" at bounding box center [981, 249] width 589 height 26
click at [673, 246] on div "As the counselor, I have advised the student to abide by the Early Decision com…" at bounding box center [1024, 249] width 711 height 26
click at [679, 247] on above\ "As the counselor, I have advised the student to abide by the Early Decision com…" at bounding box center [681, 245] width 11 height 20
checkbox above\ "true"
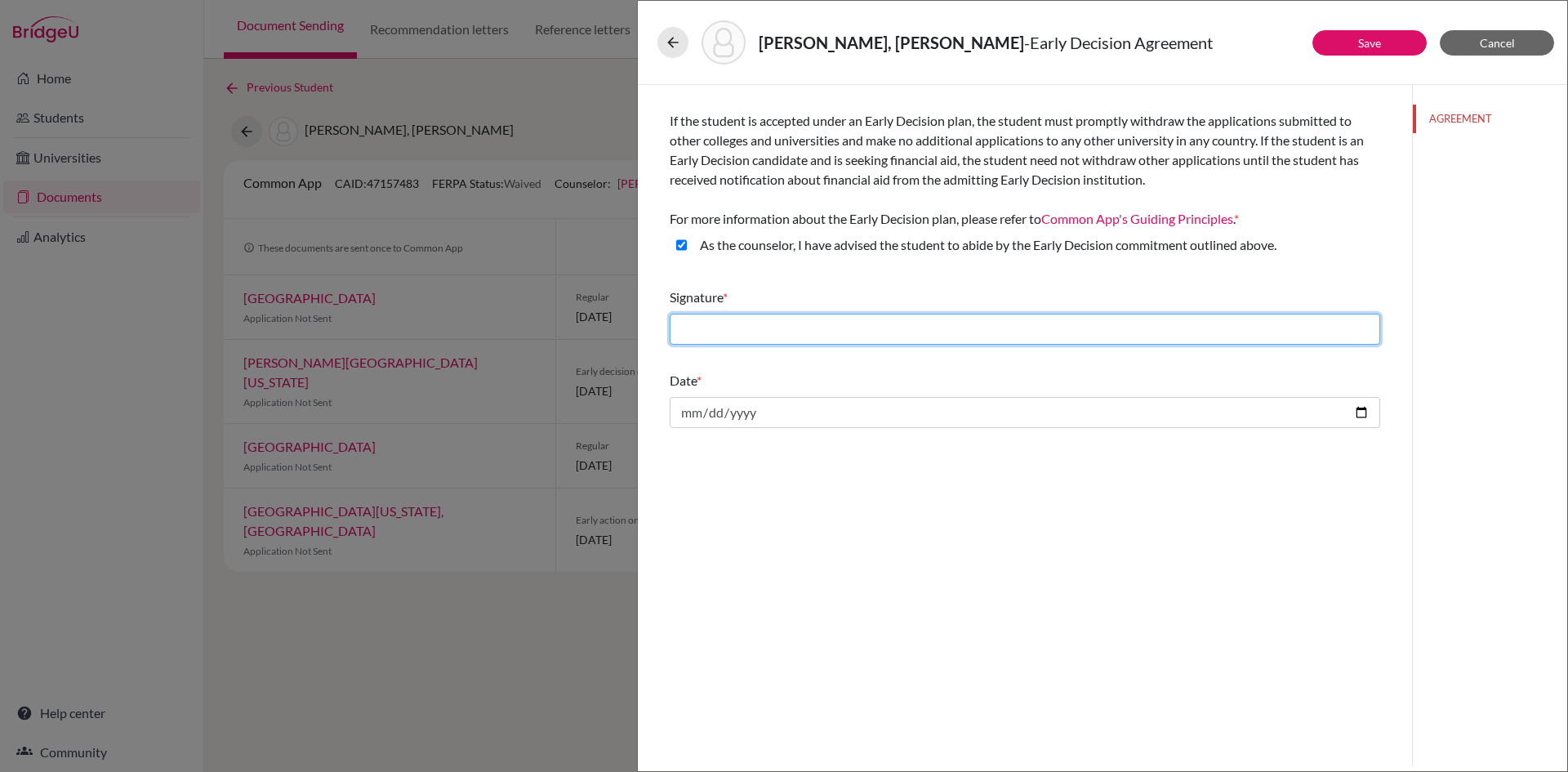
click at [845, 317] on input "text" at bounding box center [1024, 329] width 711 height 31
type input "NB"
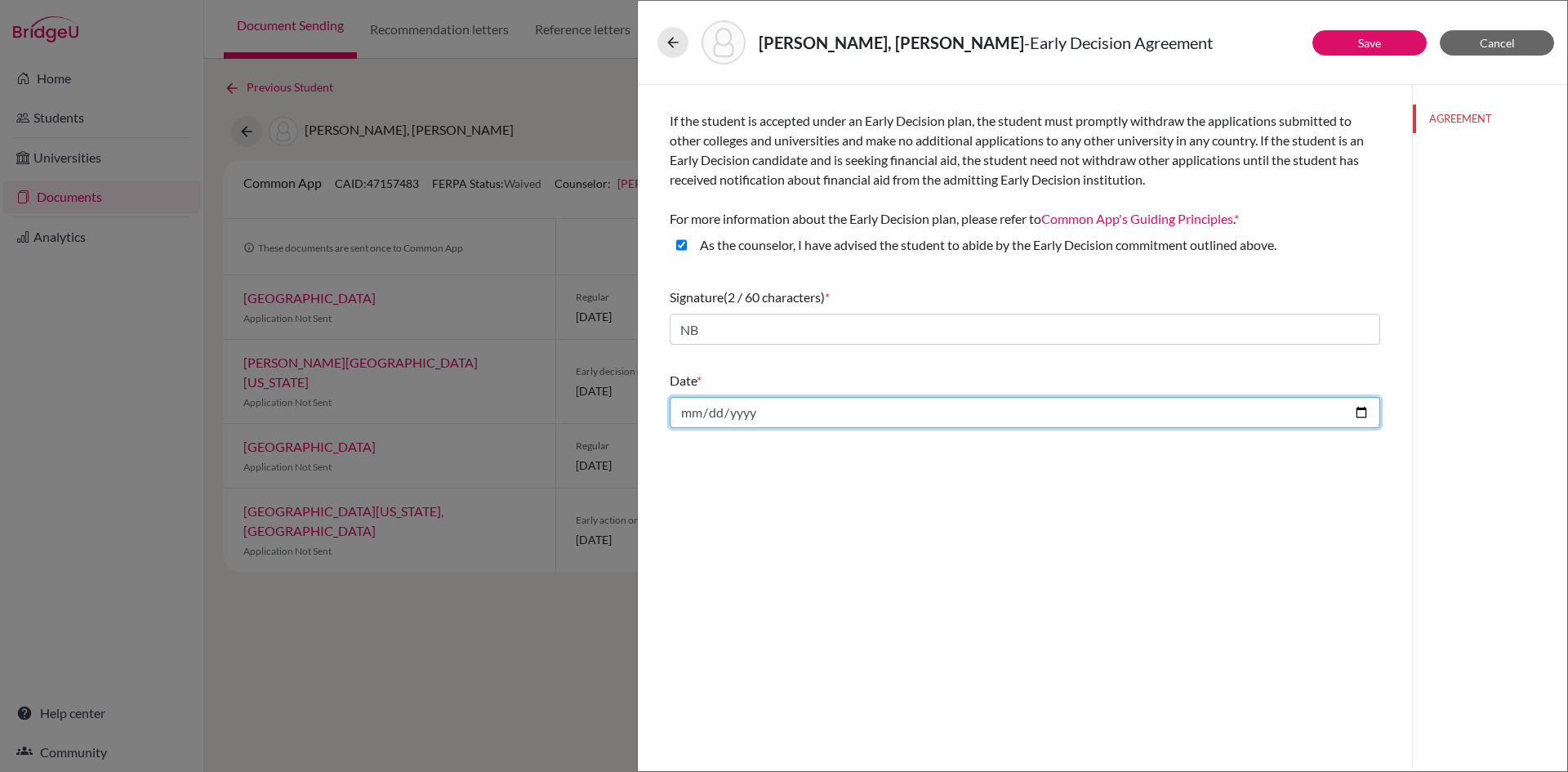
click at [853, 405] on input "date" at bounding box center [1024, 413] width 711 height 31
type input "[DATE]"
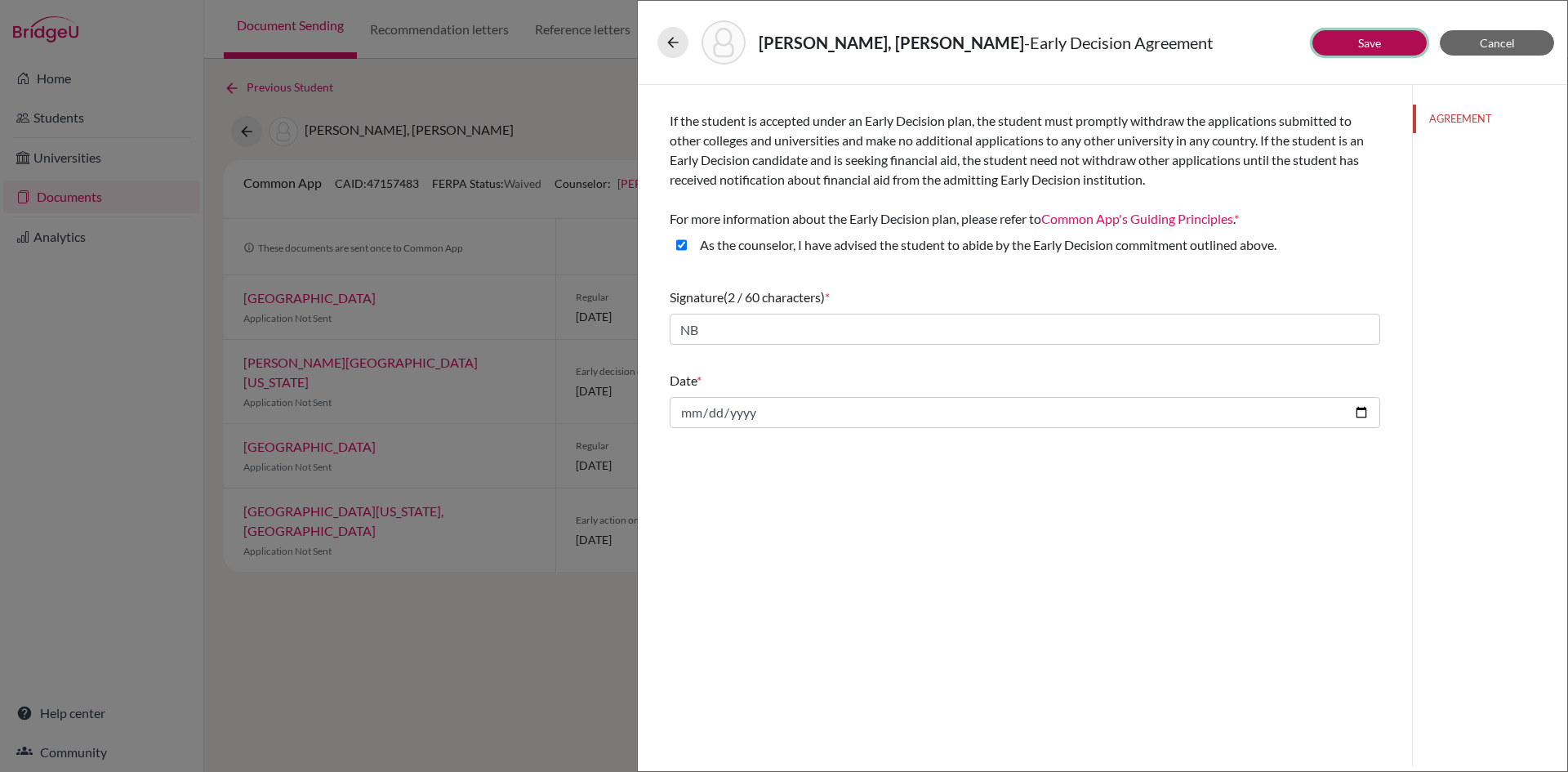
click at [1381, 40] on link "Save" at bounding box center [1370, 43] width 23 height 14
